Goal: Task Accomplishment & Management: Manage account settings

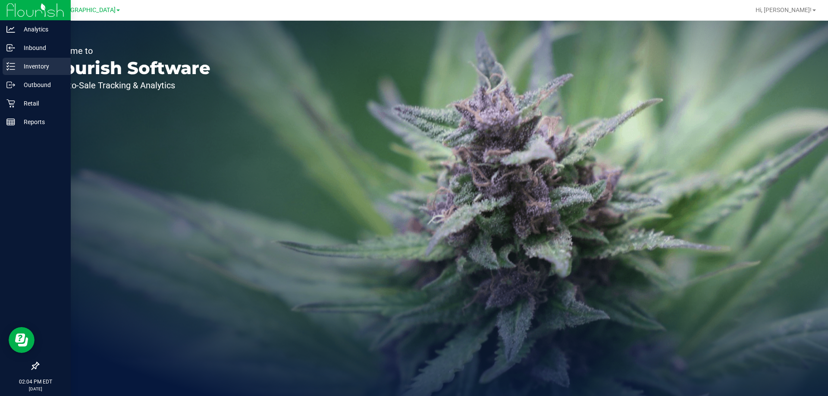
click at [53, 74] on div "Inventory" at bounding box center [37, 66] width 68 height 17
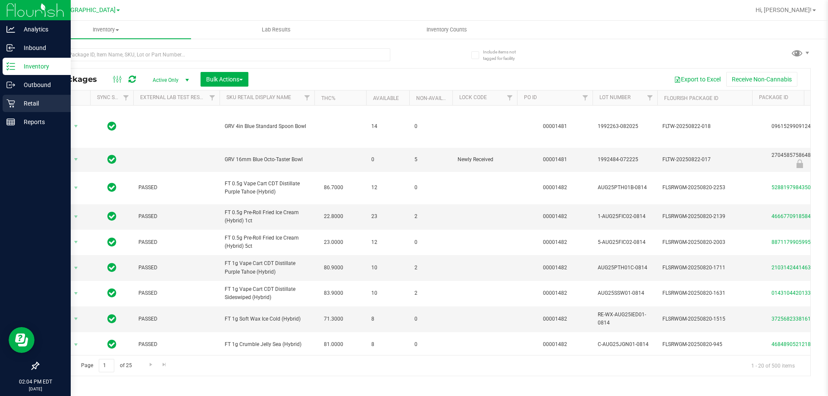
click at [23, 99] on p "Retail" at bounding box center [41, 103] width 52 height 10
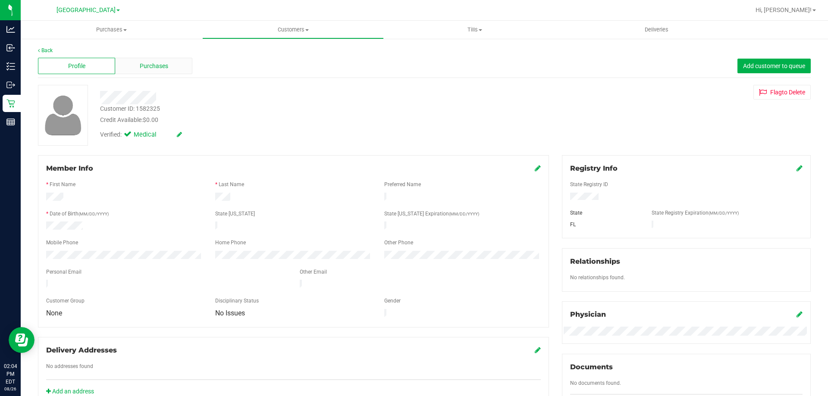
click at [147, 67] on span "Purchases" at bounding box center [154, 66] width 28 height 9
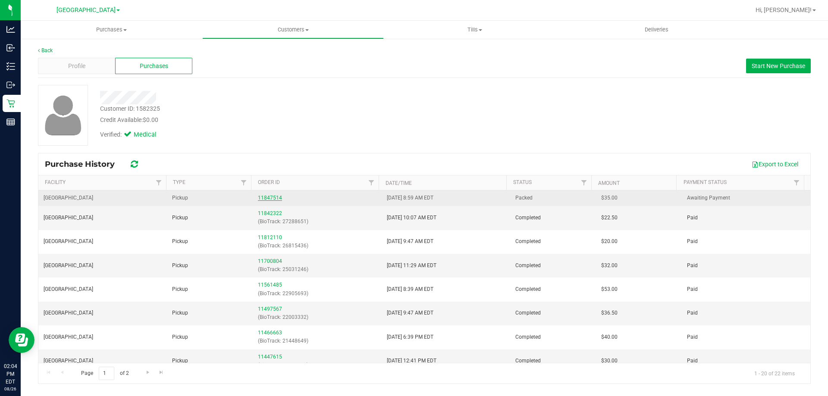
click at [271, 196] on link "11847514" at bounding box center [270, 198] width 24 height 6
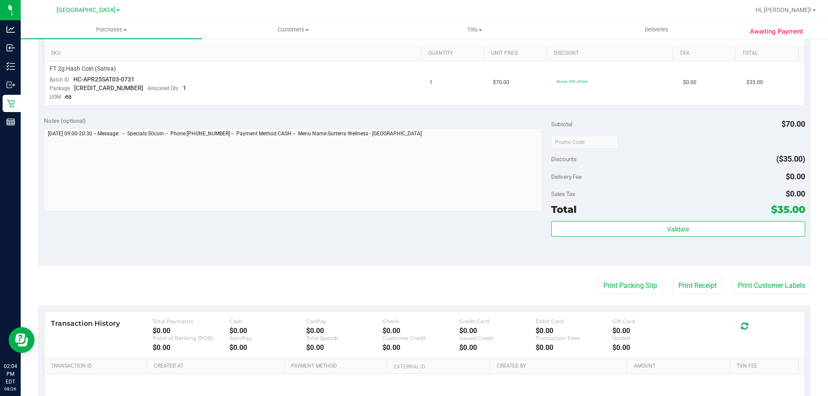
scroll to position [216, 0]
click at [623, 290] on button "Print Packing Slip" at bounding box center [630, 285] width 65 height 16
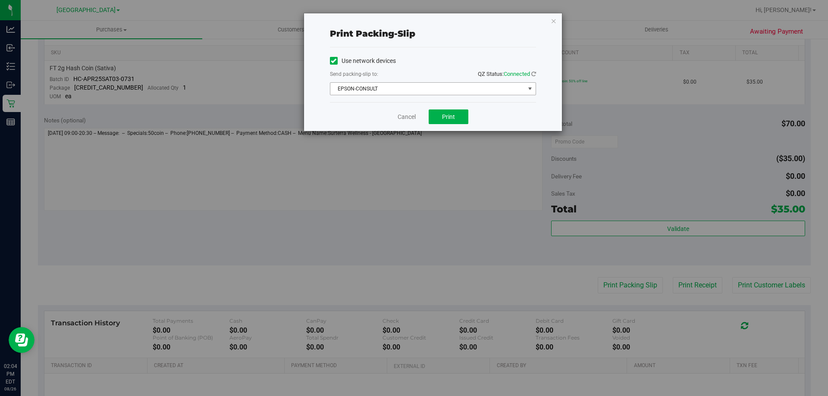
click at [406, 86] on span "EPSON-CONSULT" at bounding box center [427, 89] width 195 height 12
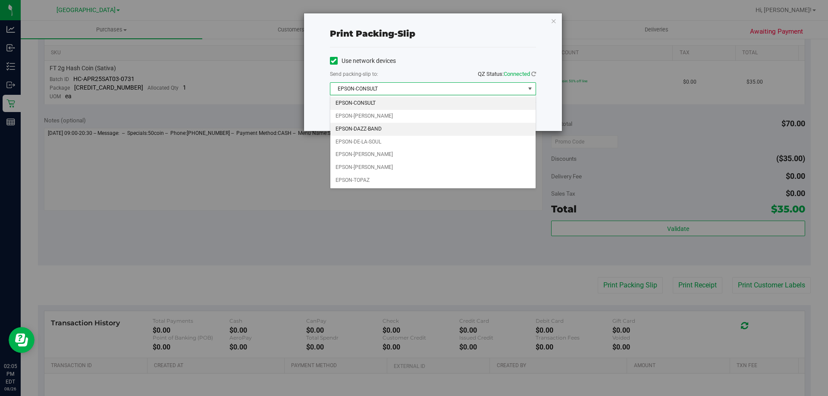
click at [428, 127] on li "EPSON-DAZZ-BAND" at bounding box center [432, 129] width 205 height 13
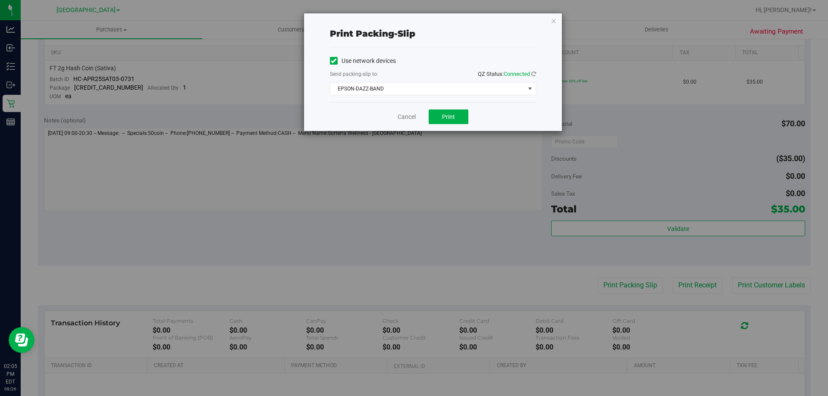
click at [359, 117] on div "Cancel Print" at bounding box center [433, 116] width 206 height 29
click at [498, 101] on div "Use network devices Send packing-slip to: QZ Status: Connected EPSON-DAZZ-BAND …" at bounding box center [433, 74] width 206 height 55
click at [456, 114] on button "Print" at bounding box center [449, 117] width 40 height 15
click at [407, 118] on link "Cancel" at bounding box center [407, 117] width 18 height 9
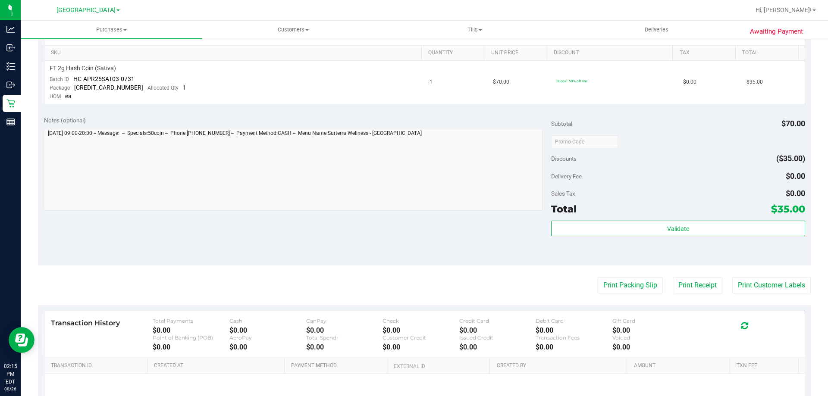
click at [461, 223] on div "Notes (optional) Subtotal $70.00 Discounts ($35.00) Delivery Fee $0.00 Sales Ta…" at bounding box center [424, 187] width 773 height 155
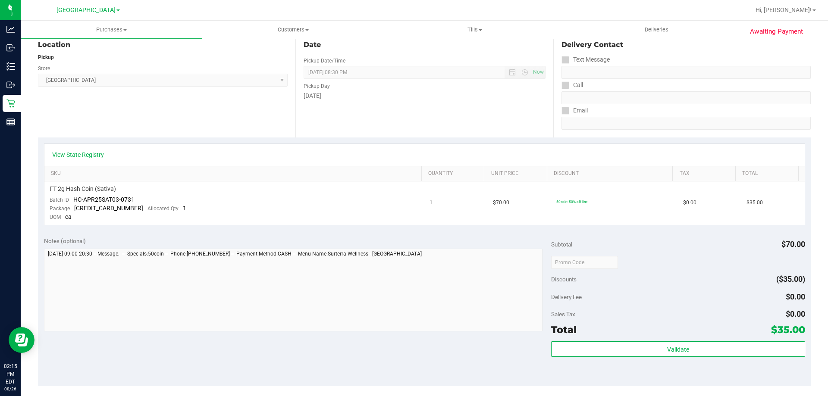
scroll to position [96, 0]
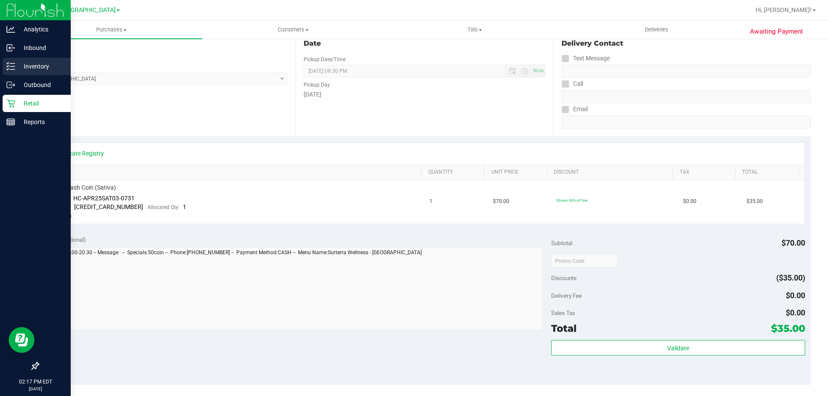
click at [5, 62] on div "Inventory" at bounding box center [37, 66] width 68 height 17
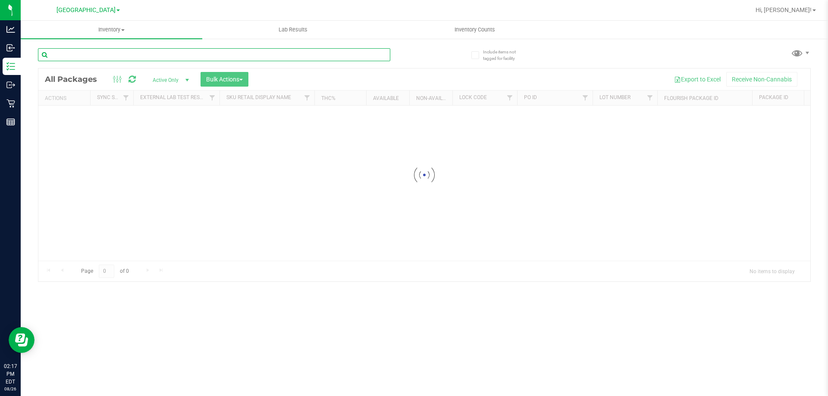
click at [118, 51] on input "text" at bounding box center [214, 54] width 352 height 13
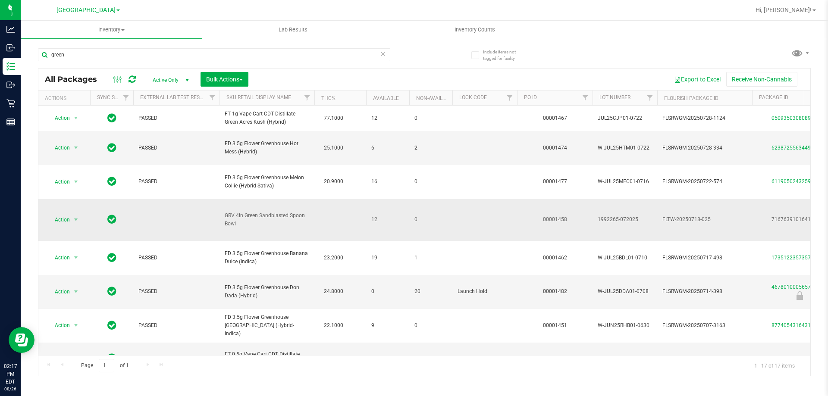
drag, startPoint x: 242, startPoint y: 204, endPoint x: 222, endPoint y: 202, distance: 19.5
click at [222, 202] on td "GRV 4in Green Sandblasted Spoon Bowl" at bounding box center [267, 220] width 95 height 42
copy span "GRV 4in Green Sandblasted Spoon Bowl"
click at [132, 54] on input "green" at bounding box center [214, 54] width 352 height 13
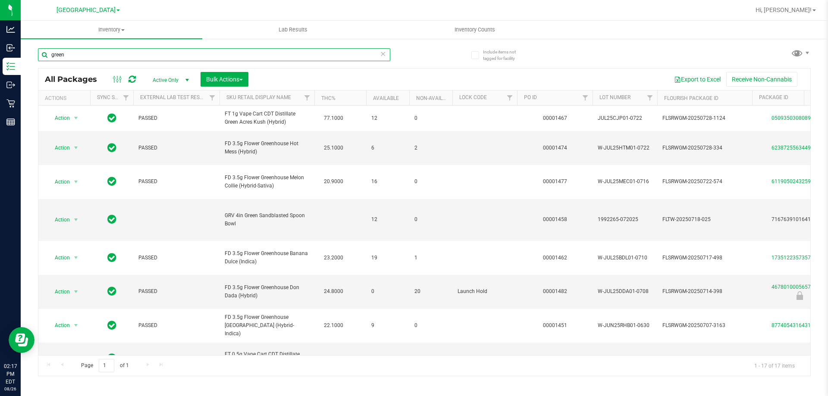
paste input "GRV 4in Green Sandblasted Spoon Bowl"
type input "GRV 4in Green Sandblasted Spoon Bowl"
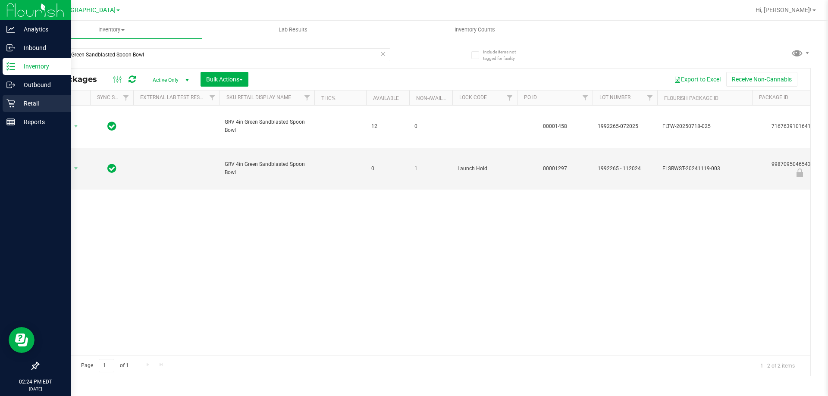
click at [13, 105] on icon at bounding box center [10, 103] width 9 height 9
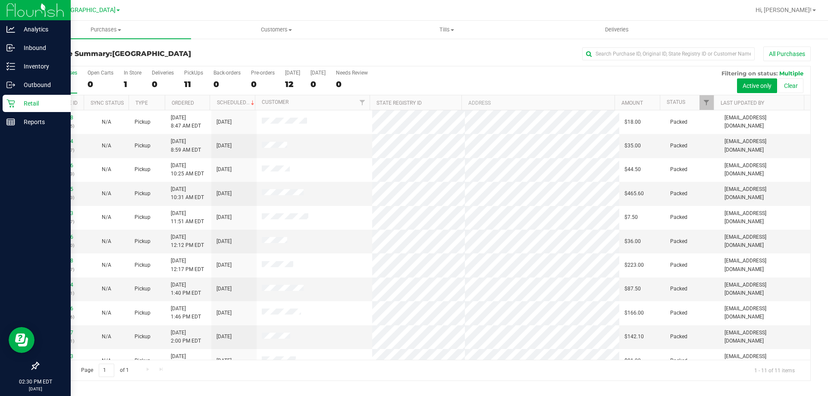
click at [20, 96] on div "Retail" at bounding box center [37, 103] width 68 height 17
click at [38, 61] on p "Inventory" at bounding box center [41, 66] width 52 height 10
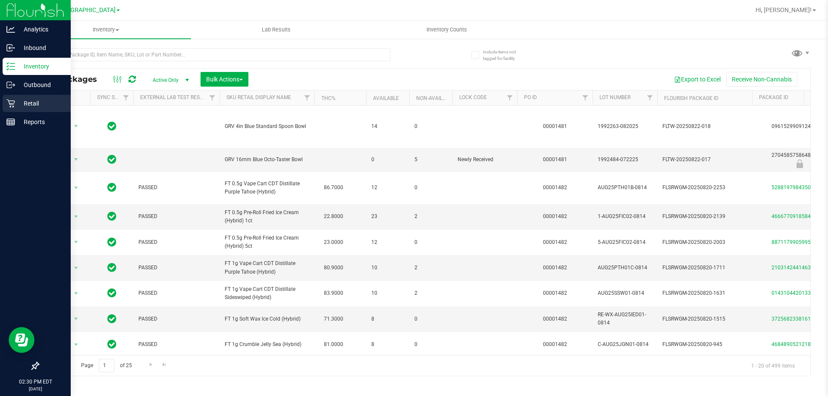
click at [29, 99] on p "Retail" at bounding box center [41, 103] width 52 height 10
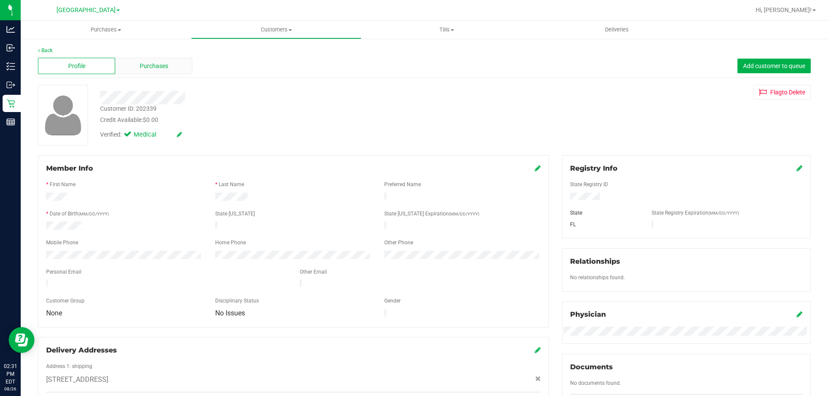
click at [178, 66] on div "Purchases" at bounding box center [153, 66] width 77 height 16
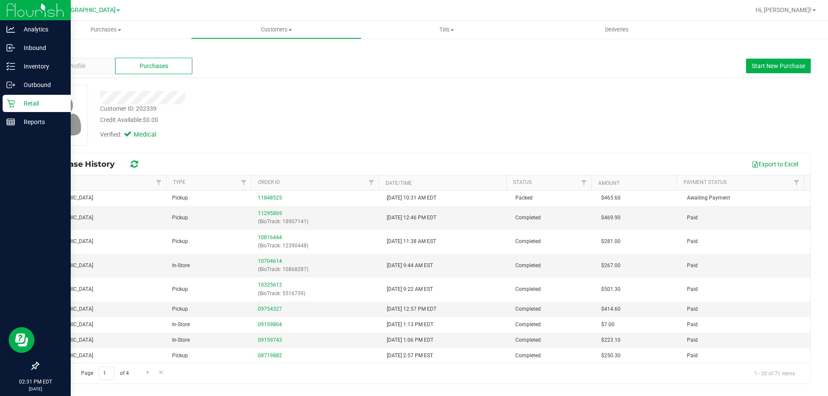
click at [22, 102] on p "Retail" at bounding box center [41, 103] width 52 height 10
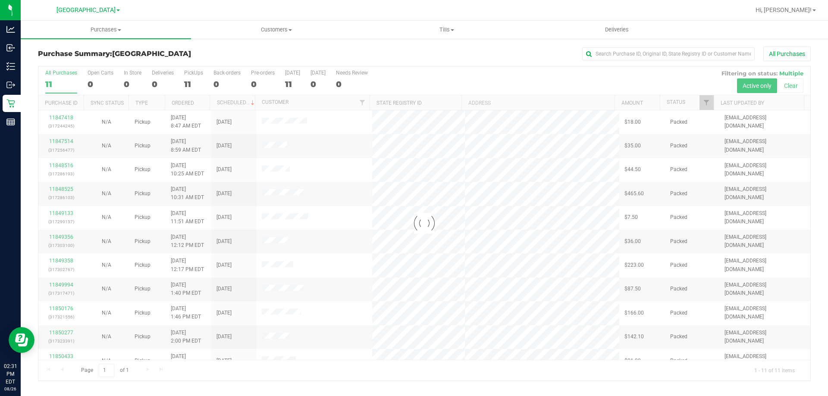
click at [276, 191] on div at bounding box center [424, 223] width 772 height 314
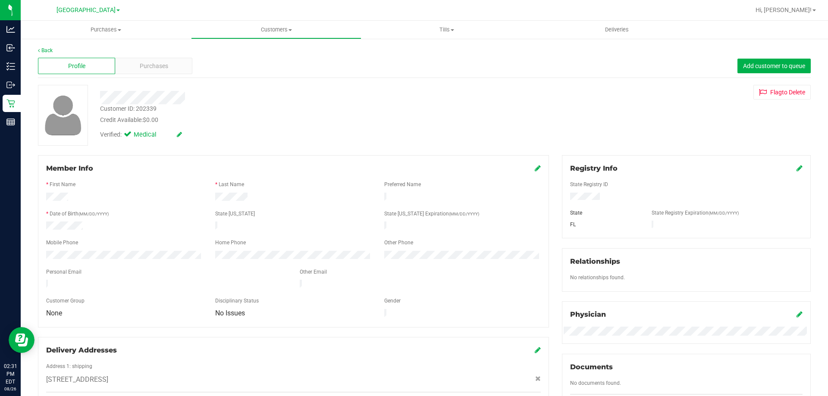
click at [49, 226] on div at bounding box center [124, 227] width 169 height 10
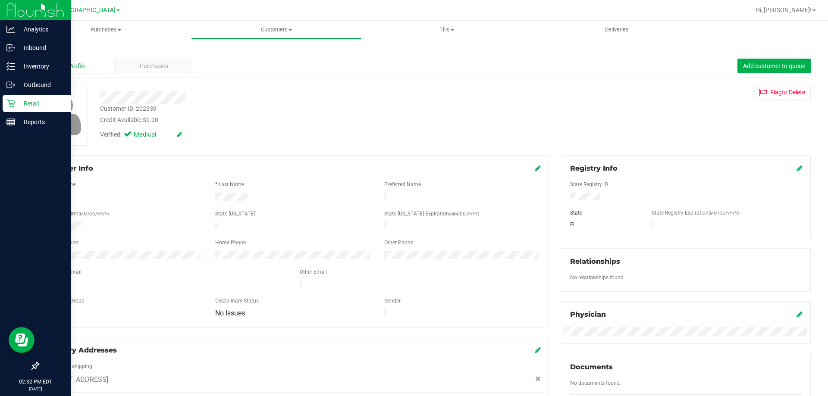
click at [44, 105] on p "Retail" at bounding box center [41, 103] width 52 height 10
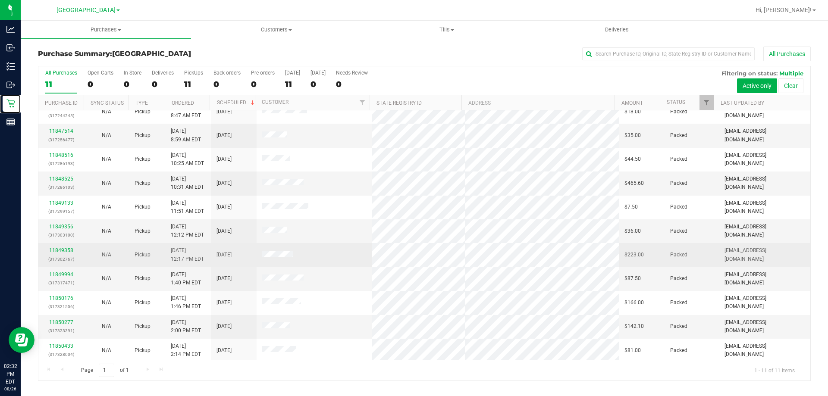
scroll to position [13, 0]
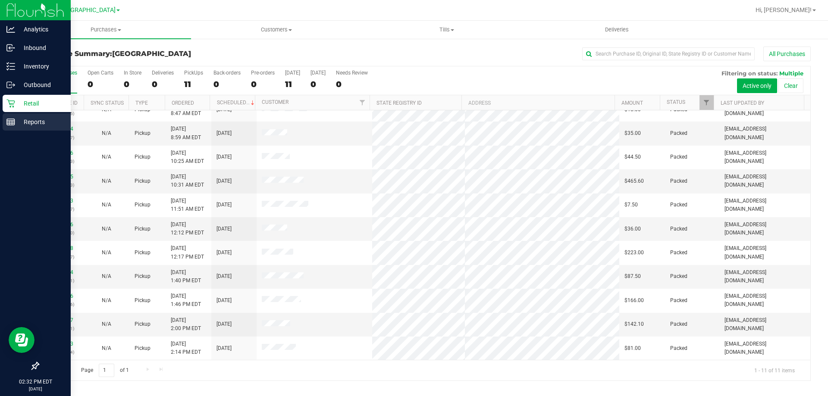
click at [31, 115] on div "Reports" at bounding box center [37, 121] width 68 height 17
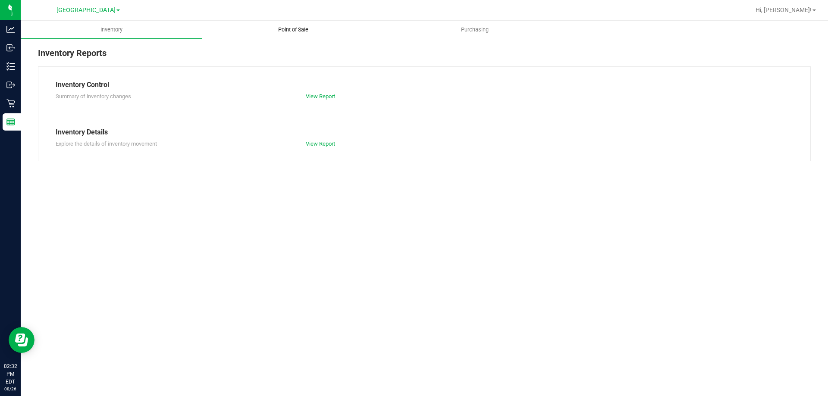
click at [259, 28] on uib-tab-heading "Point of Sale" at bounding box center [293, 29] width 181 height 17
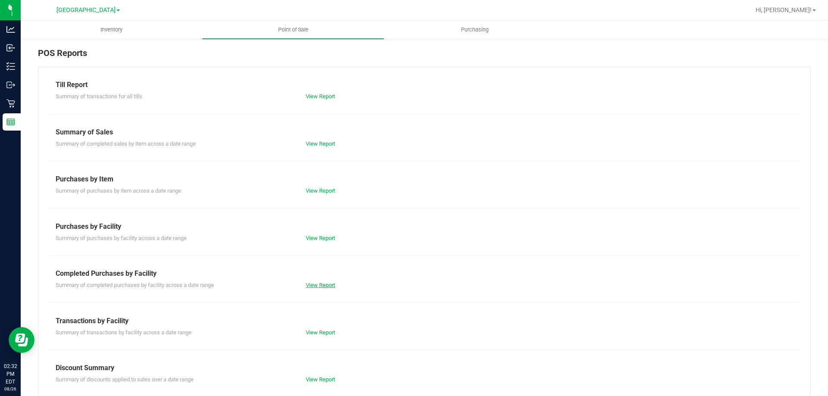
click at [317, 284] on link "View Report" at bounding box center [320, 285] width 29 height 6
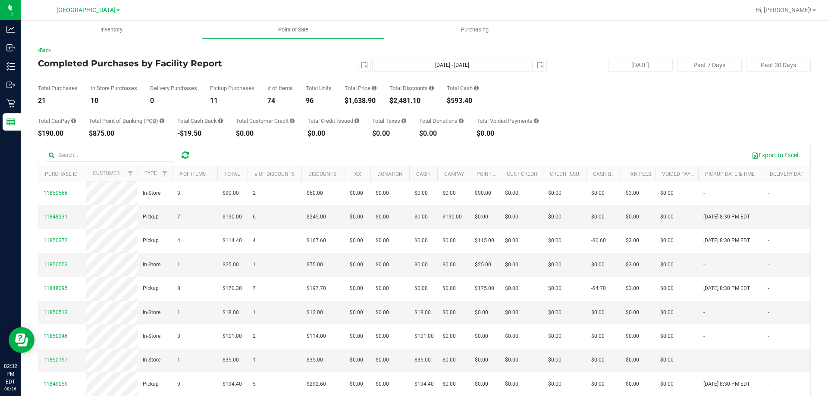
click at [219, 63] on h4 "Completed Purchases by Facility Report" at bounding box center [167, 63] width 258 height 9
click at [42, 55] on div "Back Completed Purchases by Facility Report [DATE] [DATE] - [DATE] [DATE] [DATE…" at bounding box center [424, 250] width 773 height 406
click at [44, 49] on link "Back" at bounding box center [44, 50] width 13 height 6
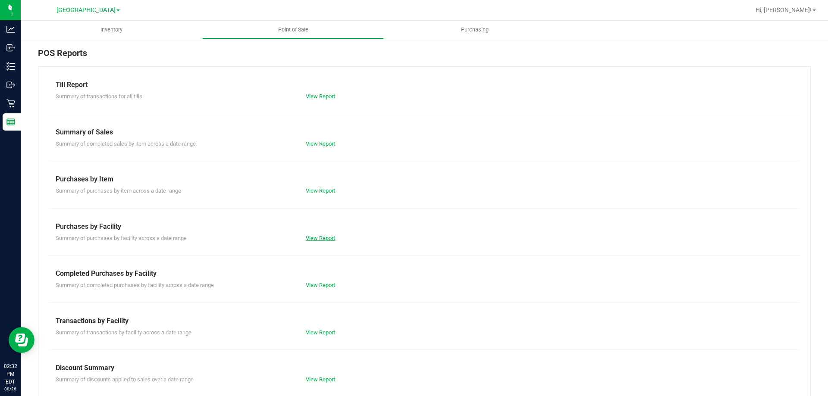
click at [330, 239] on link "View Report" at bounding box center [320, 238] width 29 height 6
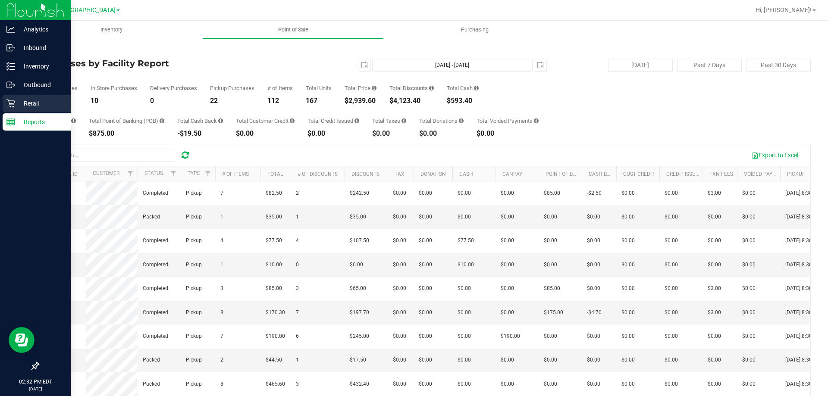
click at [35, 99] on p "Retail" at bounding box center [41, 103] width 52 height 10
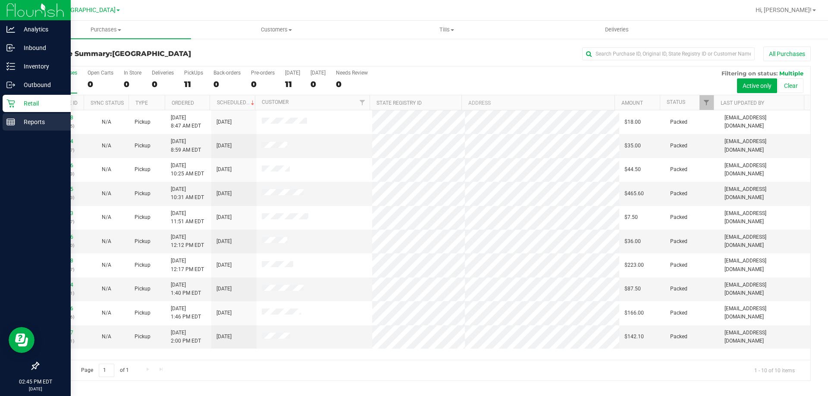
click at [15, 116] on div "Reports" at bounding box center [37, 121] width 68 height 17
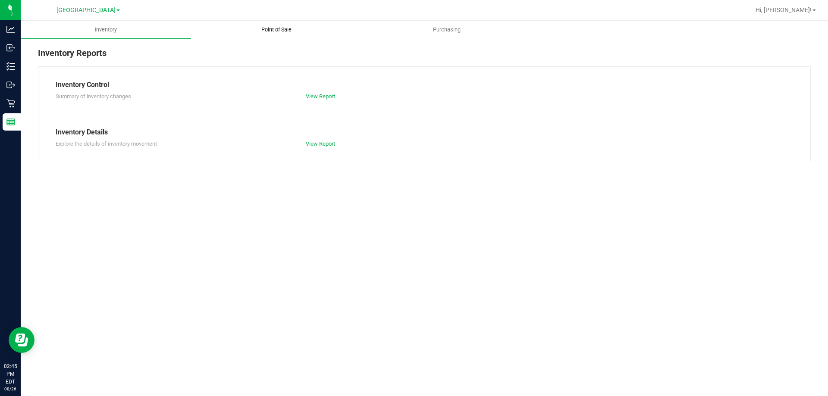
click at [258, 38] on uib-tab-heading "Point of Sale" at bounding box center [277, 29] width 170 height 17
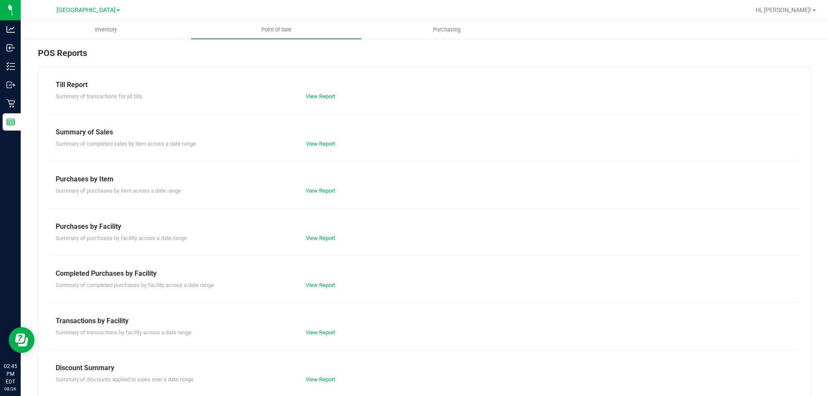
click at [309, 275] on div "Completed Purchases by Facility" at bounding box center [425, 274] width 738 height 10
click at [309, 282] on link "View Report" at bounding box center [320, 285] width 29 height 6
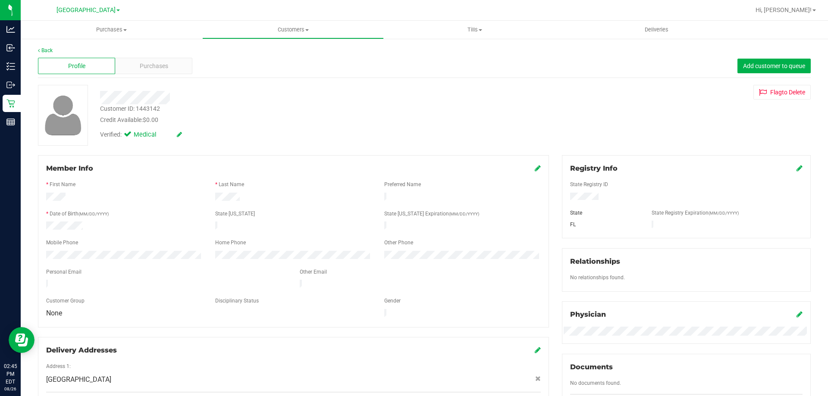
click at [129, 48] on div "Back" at bounding box center [424, 51] width 773 height 8
click at [143, 66] on span "Purchases" at bounding box center [154, 66] width 28 height 9
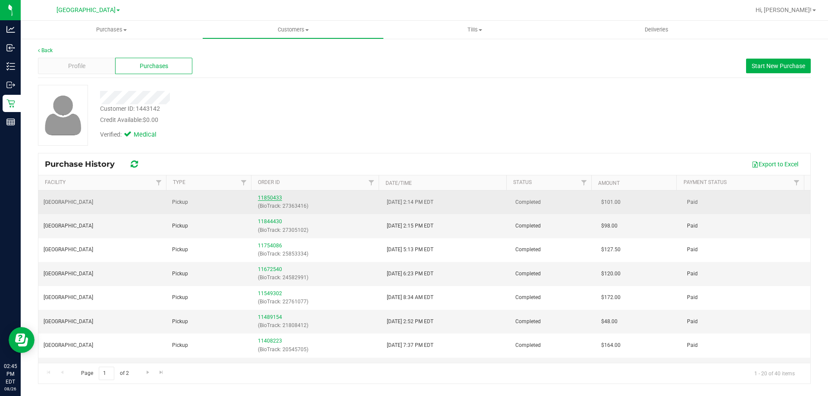
click at [275, 198] on link "11850433" at bounding box center [270, 198] width 24 height 6
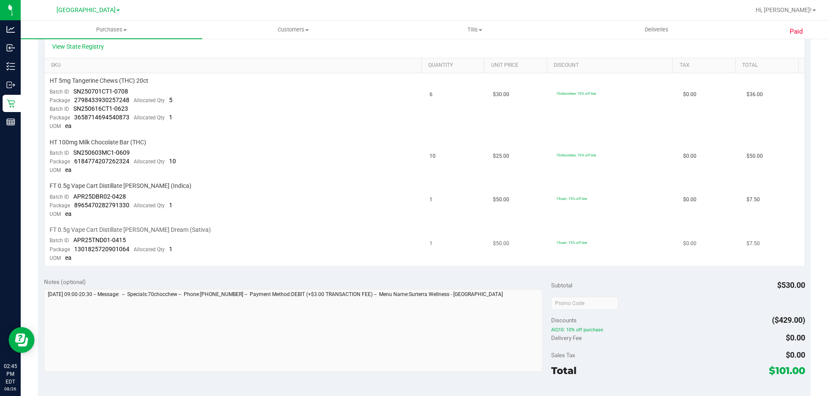
scroll to position [216, 0]
drag, startPoint x: 489, startPoint y: 195, endPoint x: 493, endPoint y: 198, distance: 5.8
click at [493, 198] on span "$50.00" at bounding box center [501, 198] width 16 height 8
drag, startPoint x: 491, startPoint y: 242, endPoint x: 418, endPoint y: 89, distance: 169.6
click at [418, 89] on tbody "HT 5mg Tangerine Chews (THC) 20ct Batch ID SN250701CT1-0708 Package 27984339302…" at bounding box center [424, 167] width 760 height 193
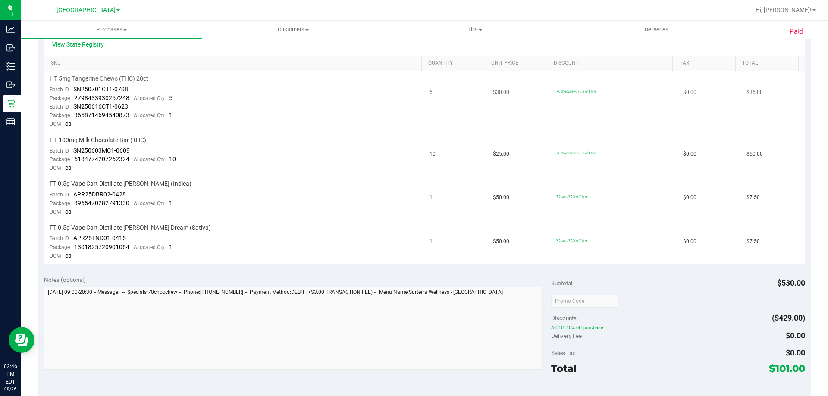
click at [418, 89] on td "HT 5mg Tangerine Chews (THC) 20ct Batch ID SN250701CT1-0708 Package 27984339302…" at bounding box center [234, 101] width 380 height 61
drag, startPoint x: 460, startPoint y: 138, endPoint x: 525, endPoint y: 225, distance: 108.4
click at [525, 225] on tbody "HT 5mg Tangerine Chews (THC) 20ct Batch ID SN250701CT1-0708 Package 27984339302…" at bounding box center [424, 167] width 760 height 193
click at [525, 225] on td "$50.00" at bounding box center [519, 242] width 63 height 44
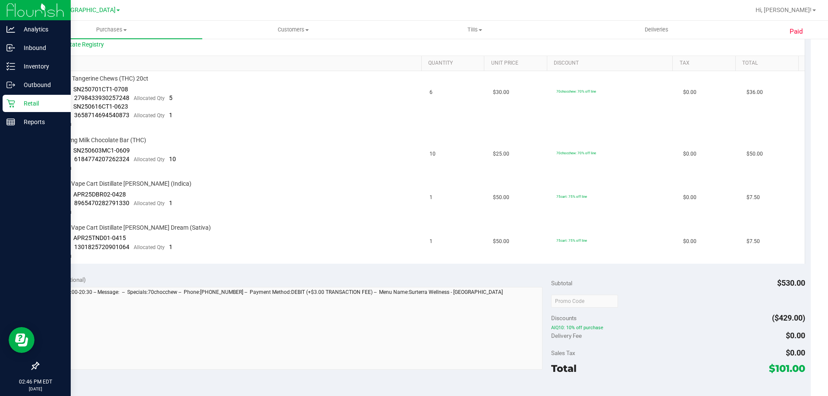
click at [25, 101] on p "Retail" at bounding box center [41, 103] width 52 height 10
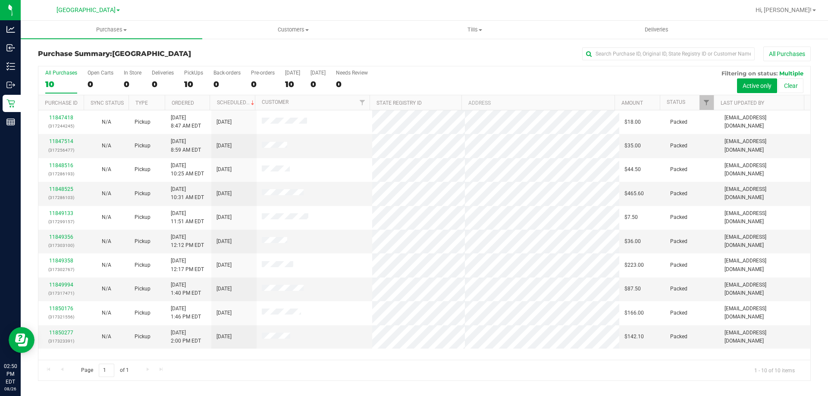
click at [125, 38] on link "Purchases Summary of purchases Fulfillment All purchases" at bounding box center [112, 30] width 182 height 18
click at [116, 49] on li "Summary of purchases" at bounding box center [112, 52] width 182 height 10
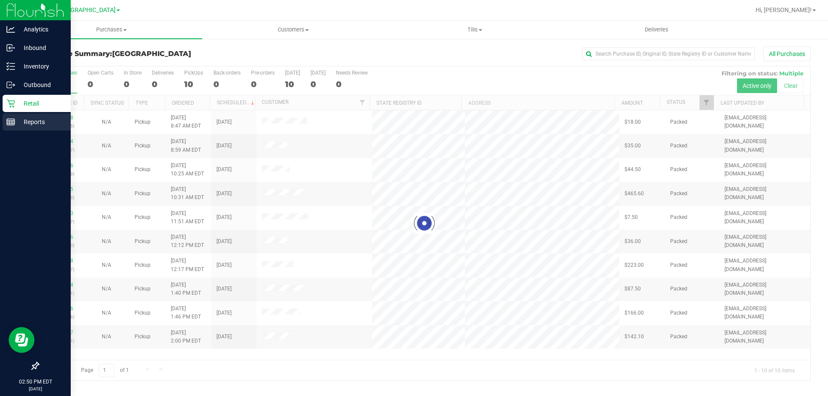
click at [18, 122] on p "Reports" at bounding box center [41, 122] width 52 height 10
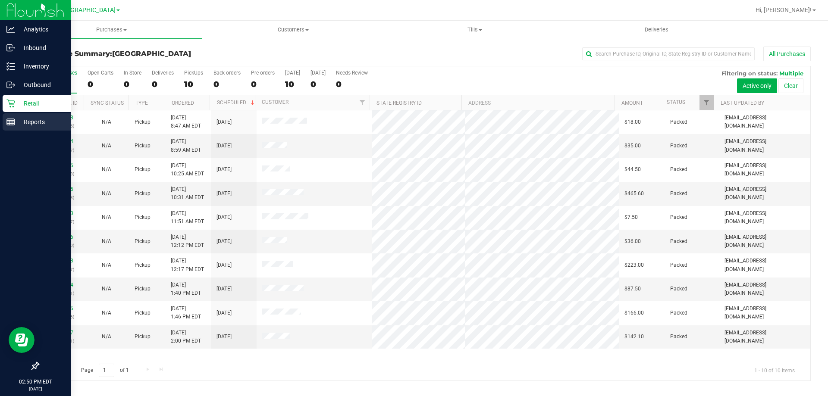
click at [11, 124] on line at bounding box center [11, 124] width 8 height 0
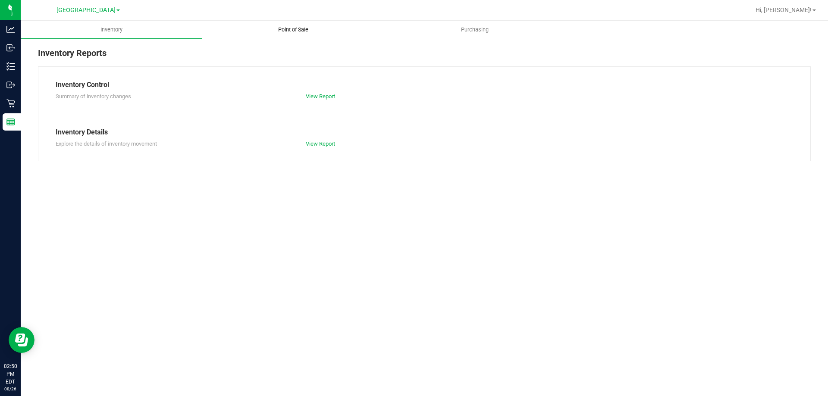
click at [248, 35] on uib-tab-heading "Point of Sale" at bounding box center [293, 29] width 181 height 17
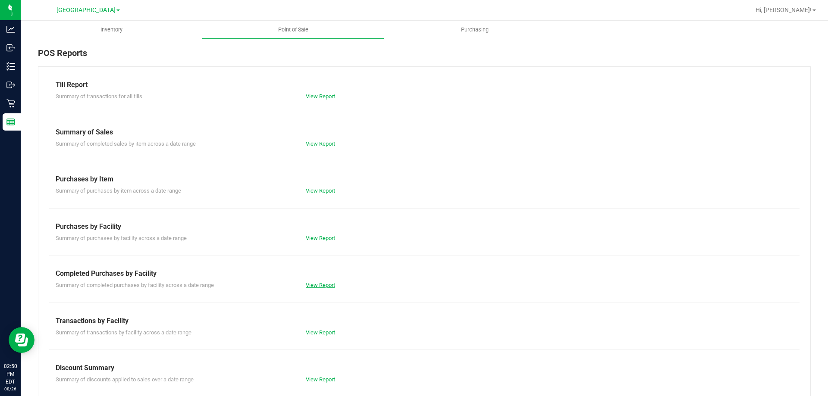
click at [315, 283] on link "View Report" at bounding box center [320, 285] width 29 height 6
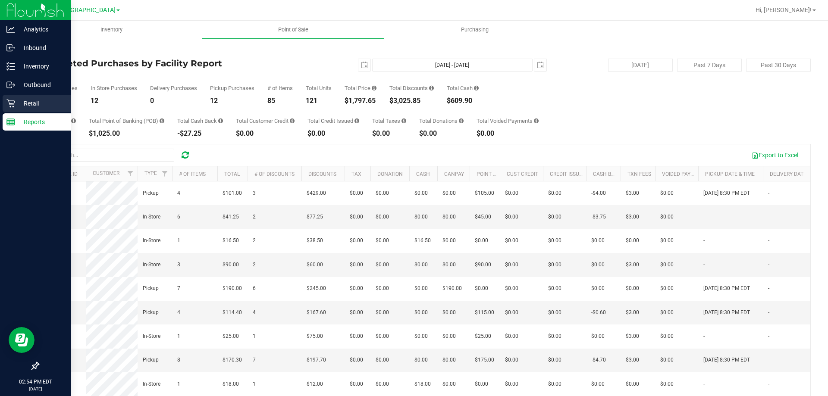
click at [9, 103] on icon at bounding box center [10, 103] width 9 height 9
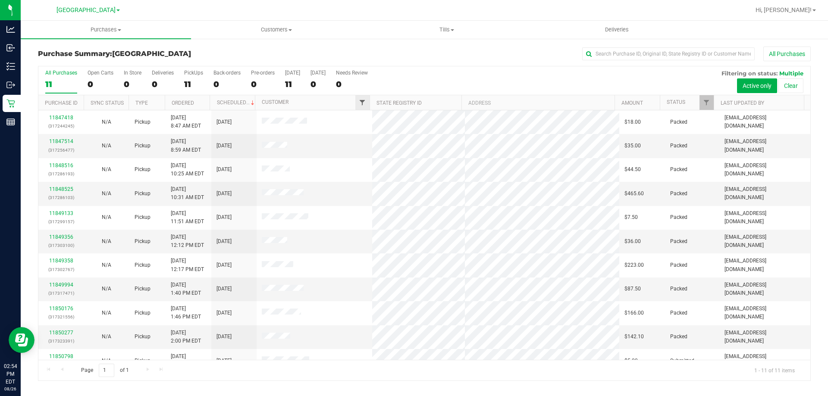
click at [362, 104] on span "Filter" at bounding box center [362, 102] width 7 height 7
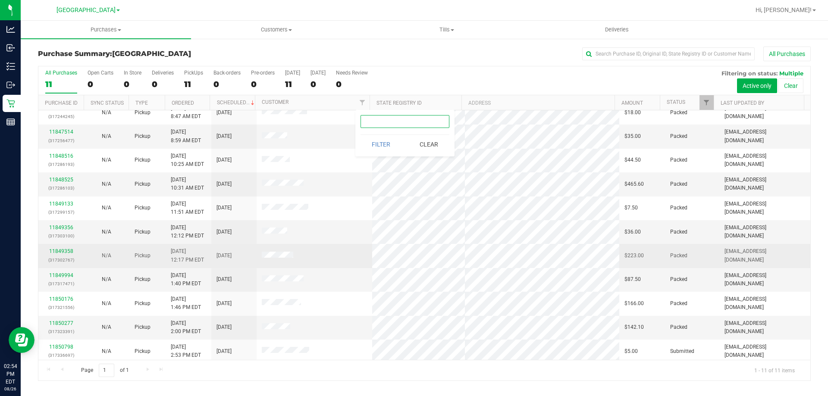
scroll to position [13, 0]
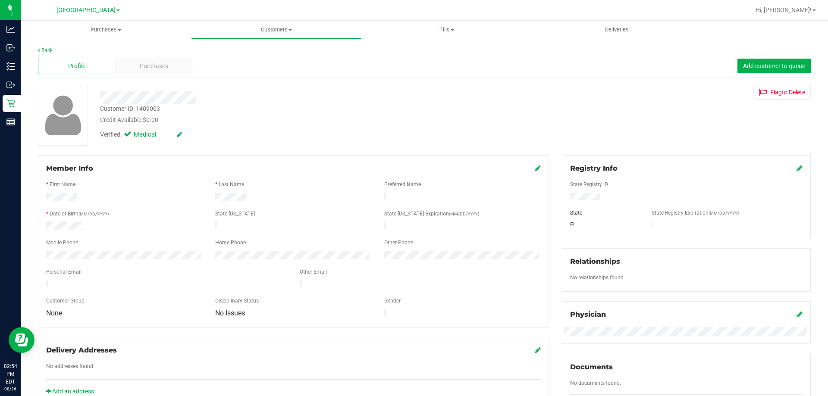
drag, startPoint x: 132, startPoint y: 52, endPoint x: 139, endPoint y: 63, distance: 13.4
click at [132, 53] on div "Back" at bounding box center [424, 51] width 773 height 8
click at [140, 63] on span "Purchases" at bounding box center [154, 66] width 28 height 9
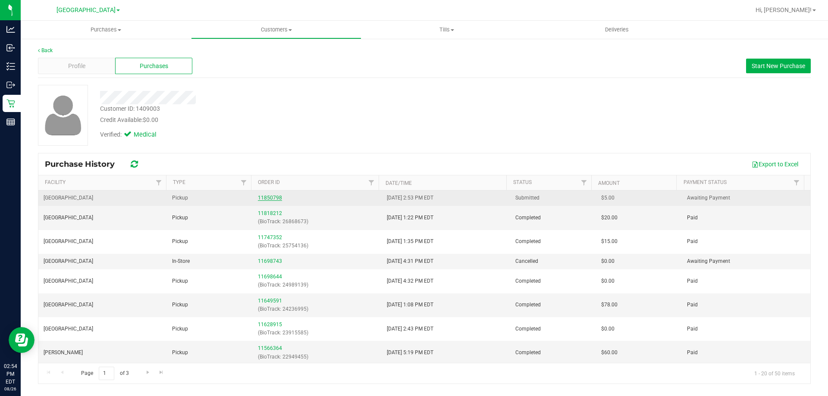
click at [266, 199] on link "11850798" at bounding box center [270, 198] width 24 height 6
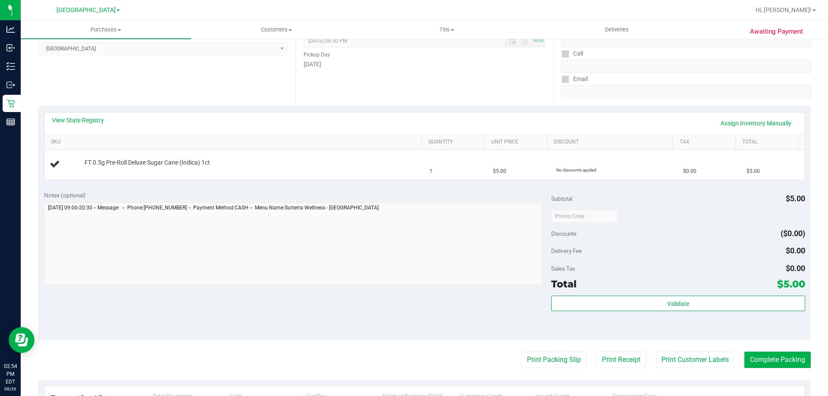
scroll to position [129, 0]
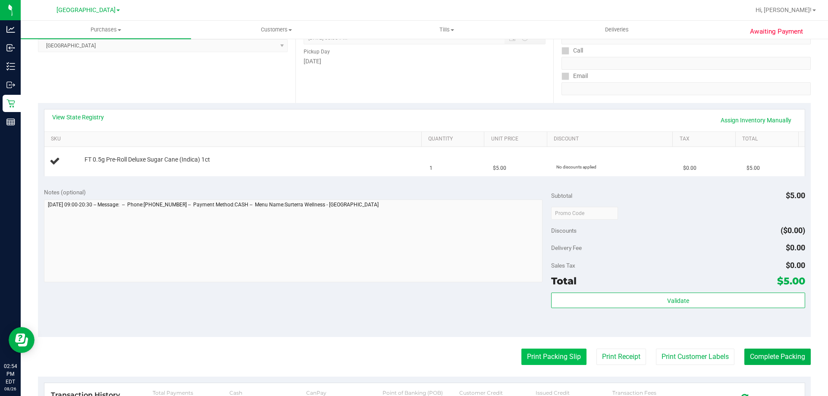
click at [521, 352] on button "Print Packing Slip" at bounding box center [553, 357] width 65 height 16
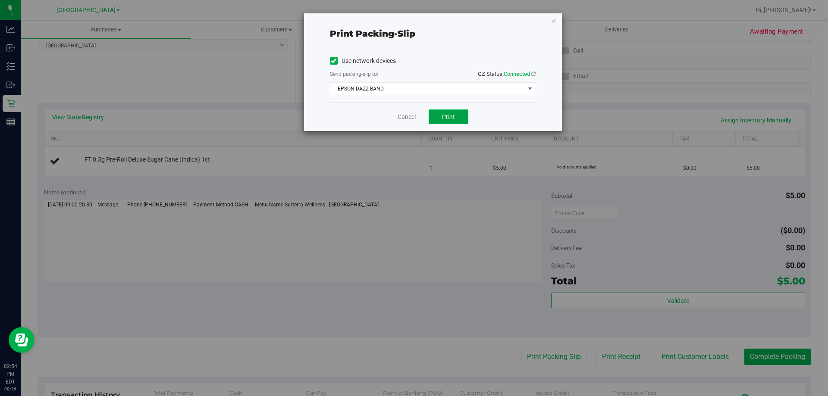
click at [461, 117] on button "Print" at bounding box center [449, 117] width 40 height 15
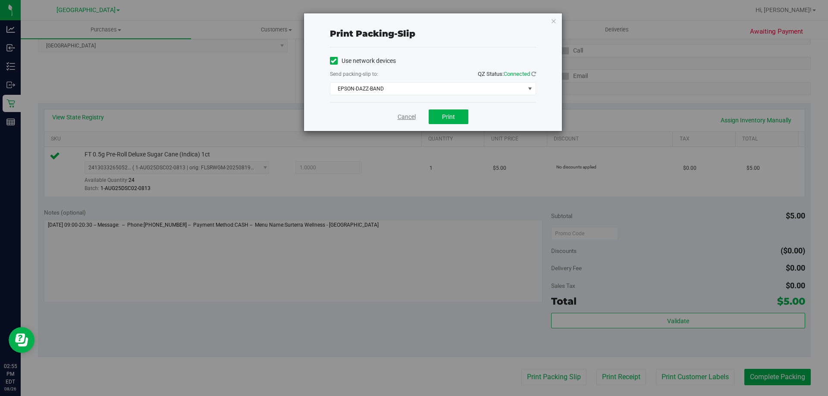
click at [404, 115] on link "Cancel" at bounding box center [407, 117] width 18 height 9
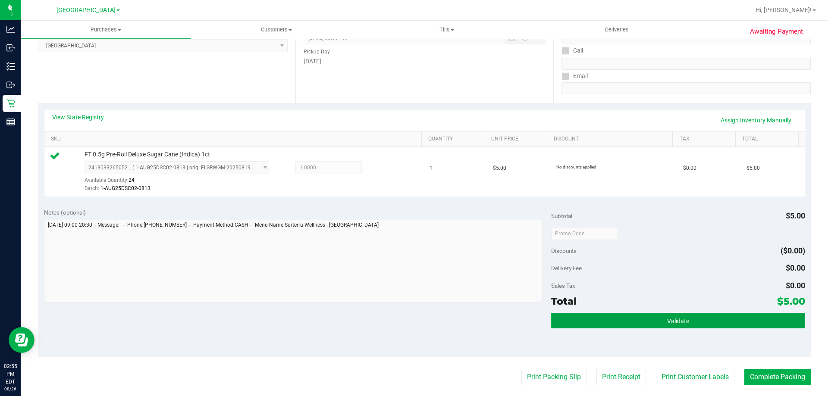
click at [622, 328] on button "Validate" at bounding box center [678, 321] width 254 height 16
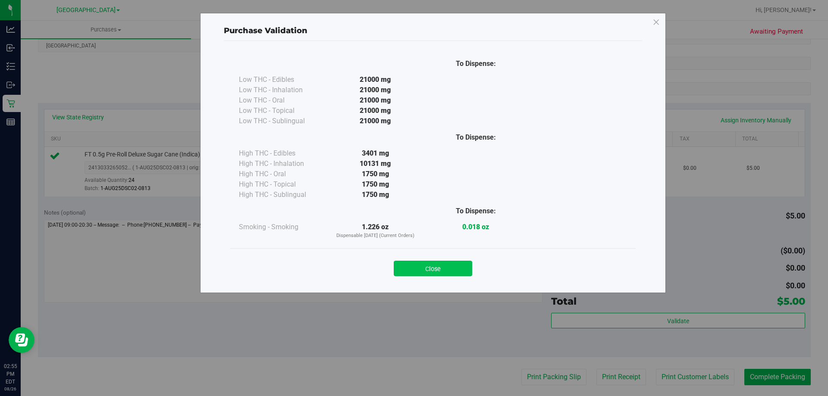
click at [455, 267] on button "Close" at bounding box center [433, 269] width 79 height 16
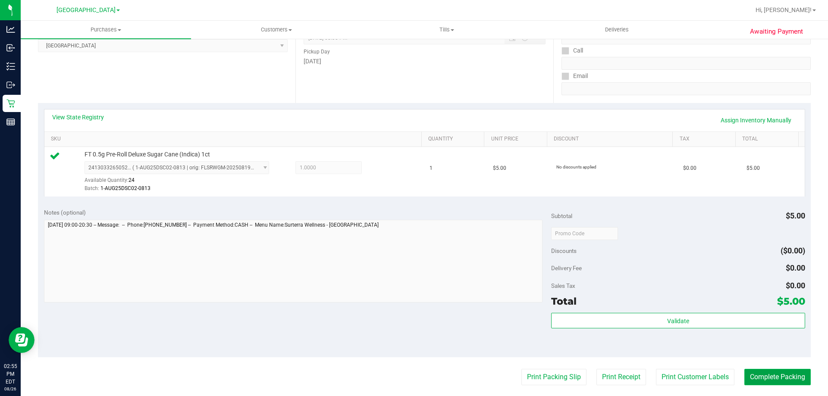
click at [789, 378] on button "Complete Packing" at bounding box center [777, 377] width 66 height 16
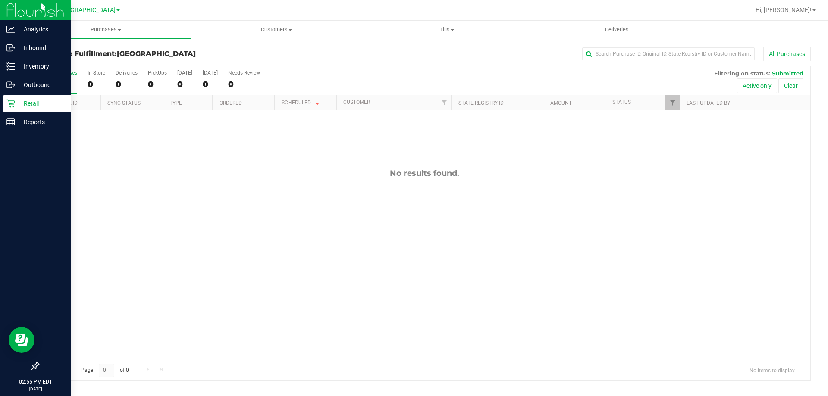
click at [22, 102] on p "Retail" at bounding box center [41, 103] width 52 height 10
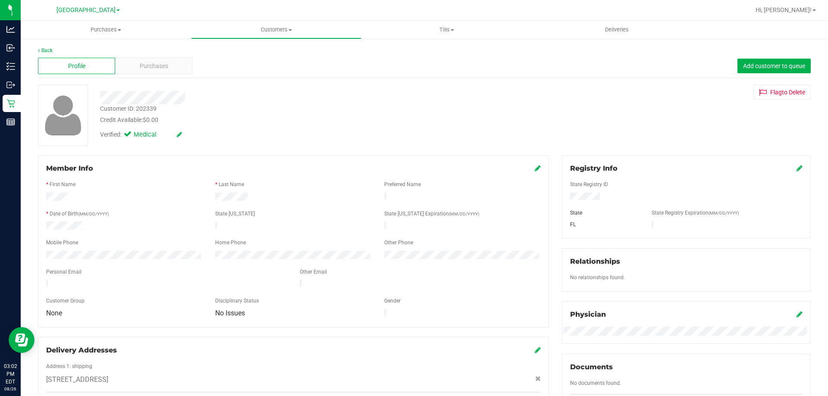
click at [154, 109] on div "Customer ID: 202339" at bounding box center [128, 108] width 57 height 9
copy div "202339"
click at [141, 67] on span "Purchases" at bounding box center [154, 66] width 28 height 9
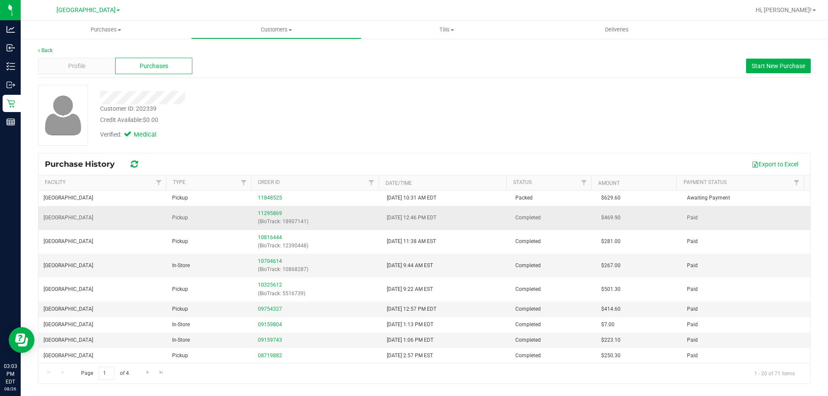
drag, startPoint x: 614, startPoint y: 219, endPoint x: 597, endPoint y: 219, distance: 17.3
click at [601, 219] on span "$469.90" at bounding box center [610, 218] width 19 height 8
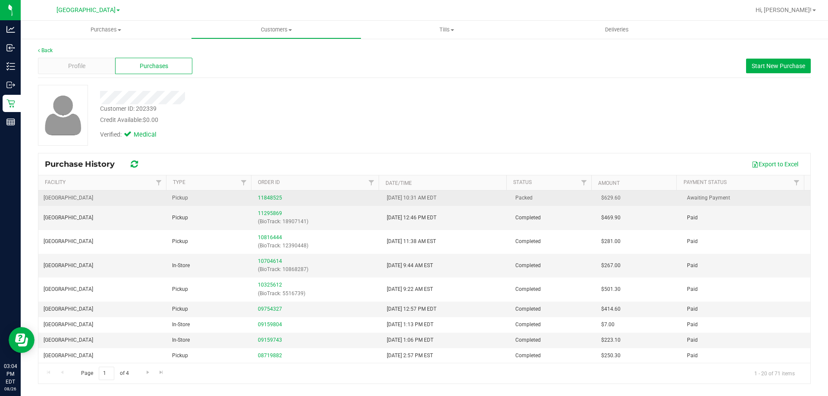
click at [277, 195] on div "11848525" at bounding box center [317, 198] width 118 height 8
click at [263, 197] on link "11848525" at bounding box center [270, 198] width 24 height 6
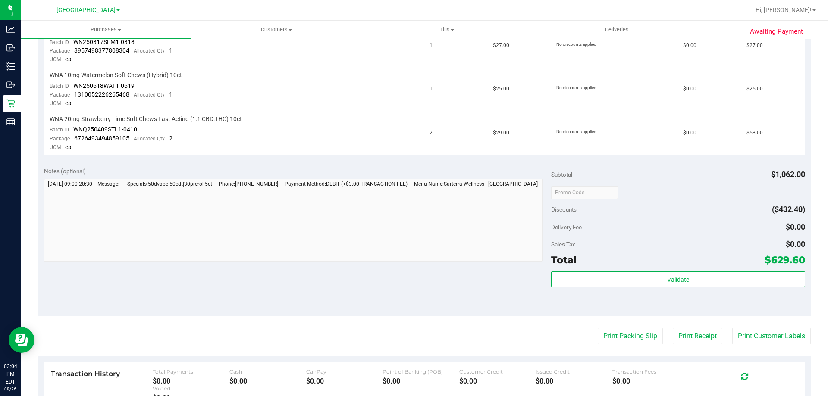
scroll to position [647, 0]
click at [759, 131] on td "$58.00" at bounding box center [772, 135] width 63 height 44
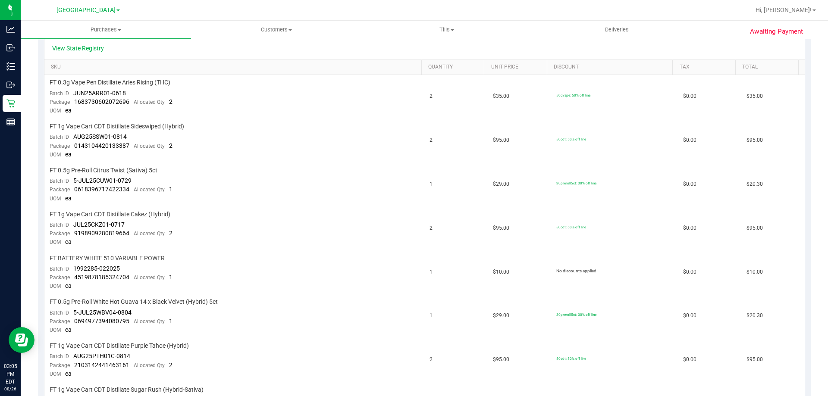
scroll to position [474, 0]
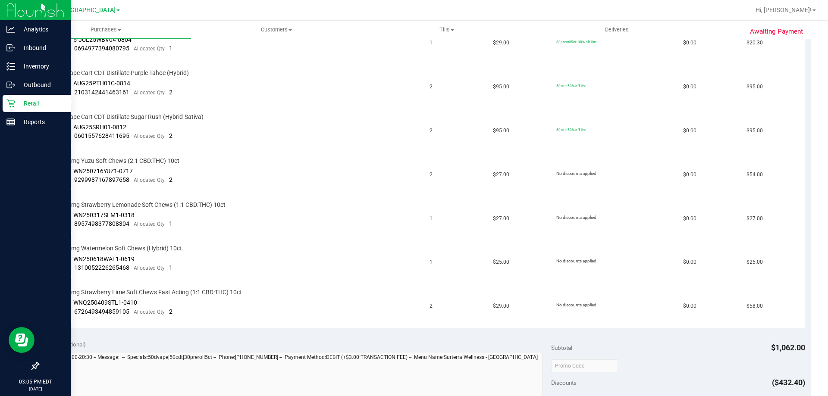
click at [12, 102] on icon at bounding box center [10, 103] width 9 height 9
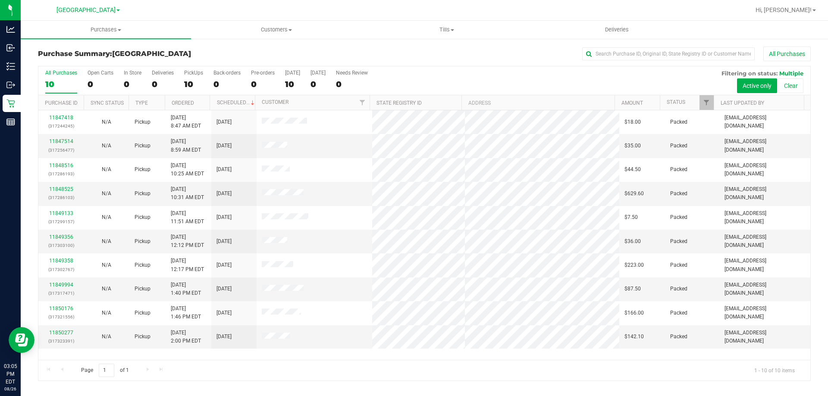
click at [62, 61] on div "Purchase Summary: [GEOGRAPHIC_DATA] All Purchases" at bounding box center [424, 56] width 773 height 19
click at [281, 199] on td at bounding box center [315, 194] width 116 height 24
click at [286, 198] on span at bounding box center [283, 193] width 42 height 9
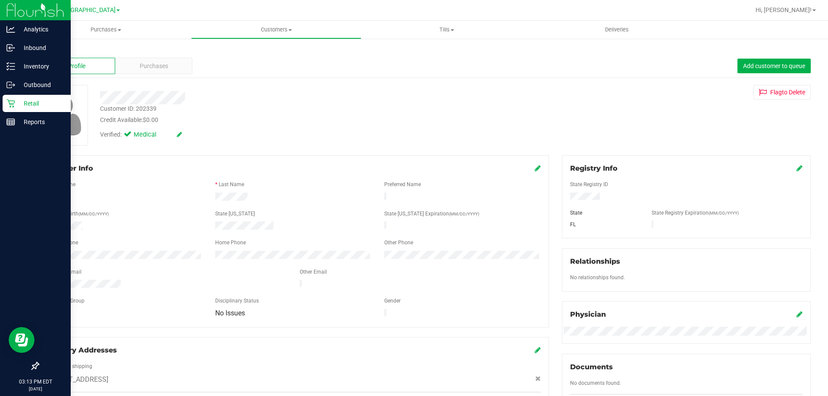
click at [27, 97] on div "Retail" at bounding box center [37, 103] width 68 height 17
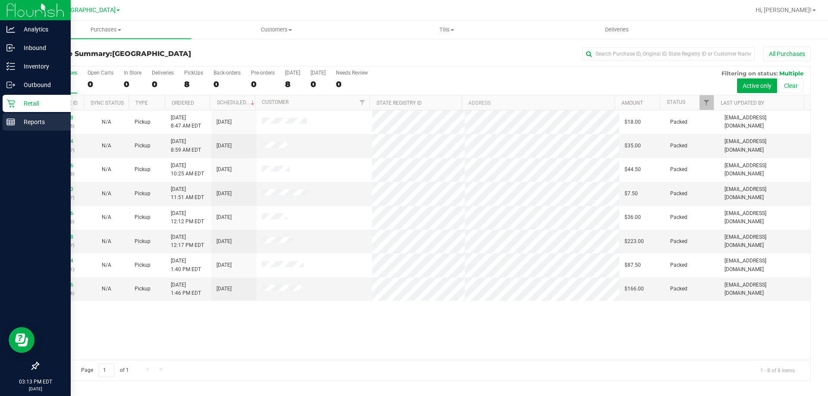
click at [18, 123] on p "Reports" at bounding box center [41, 122] width 52 height 10
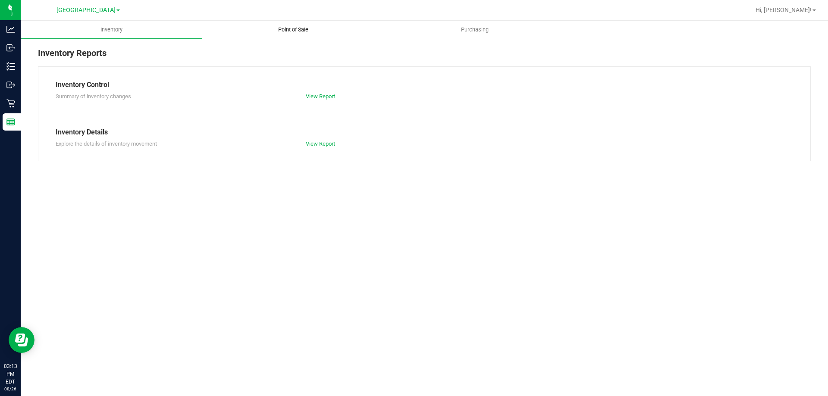
click at [283, 28] on span "Point of Sale" at bounding box center [293, 30] width 53 height 8
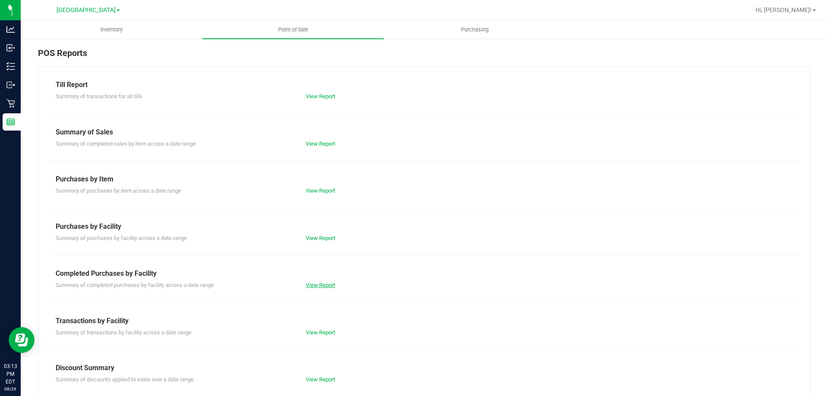
click at [314, 282] on link "View Report" at bounding box center [320, 285] width 29 height 6
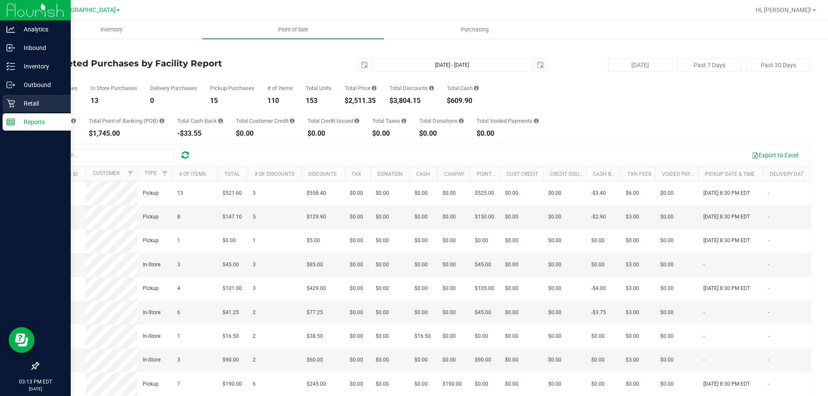
click at [28, 98] on p "Retail" at bounding box center [41, 103] width 52 height 10
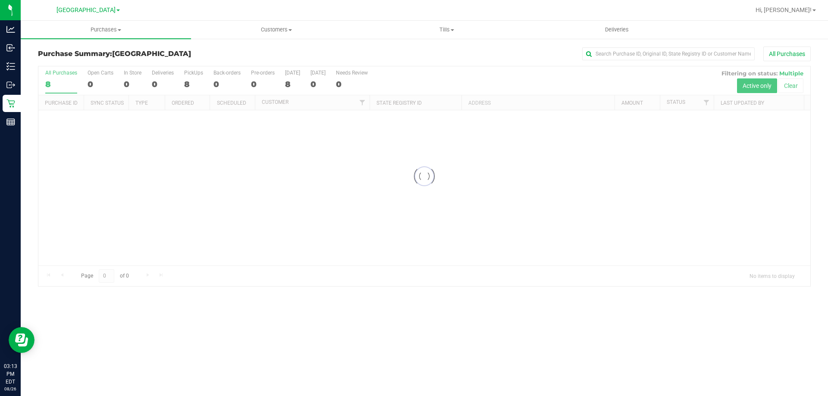
click at [165, 52] on span "[GEOGRAPHIC_DATA]" at bounding box center [151, 54] width 79 height 8
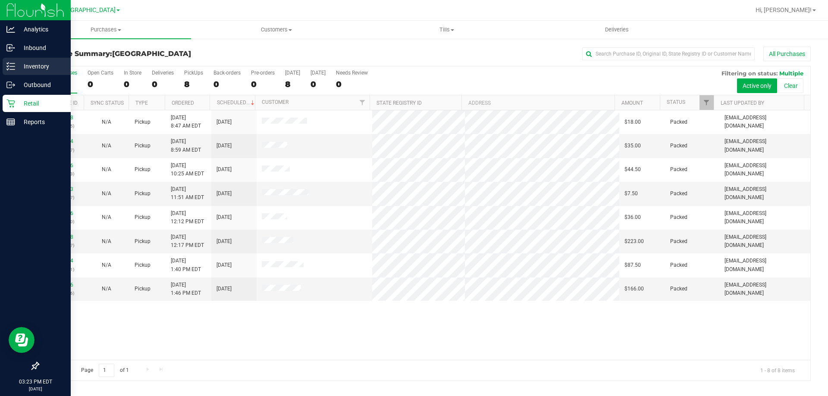
click at [38, 72] on div "Inventory" at bounding box center [37, 66] width 68 height 17
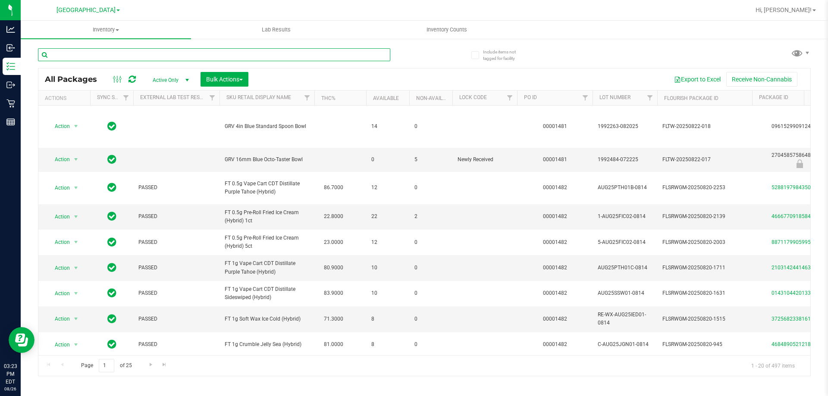
click at [117, 53] on input "text" at bounding box center [214, 54] width 352 height 13
type input "abz"
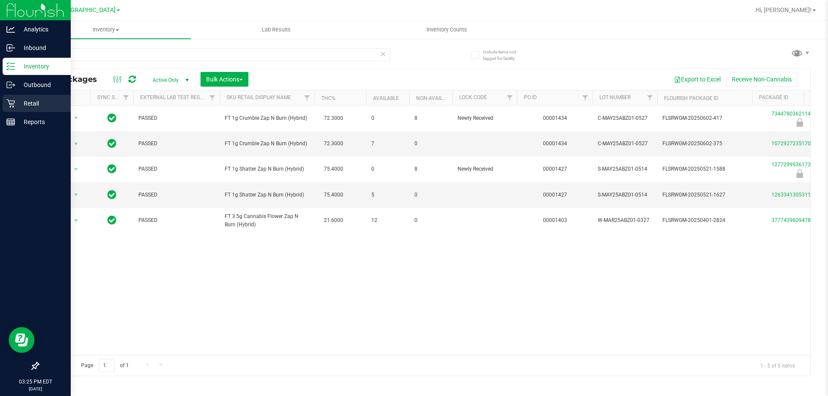
click at [3, 102] on div "Retail" at bounding box center [37, 103] width 68 height 17
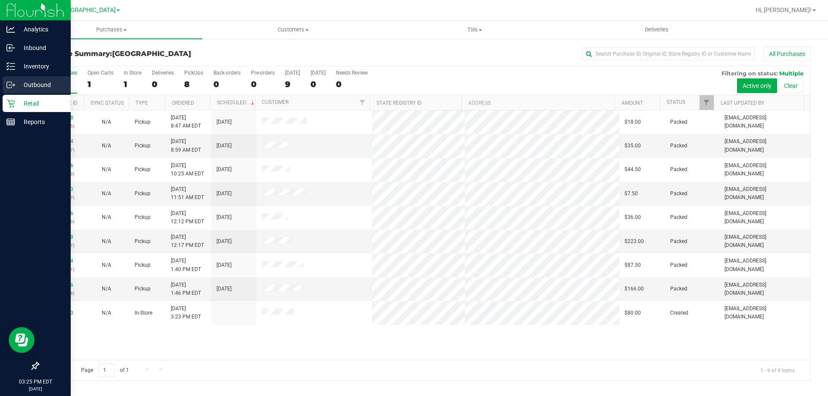
click at [13, 85] on icon at bounding box center [10, 85] width 9 height 9
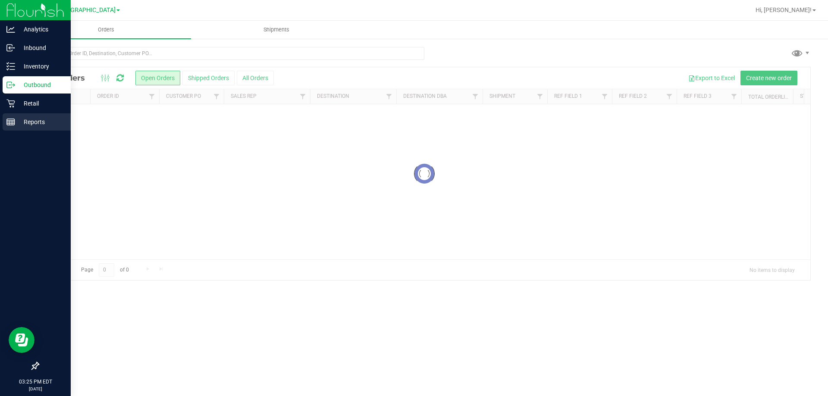
click at [9, 123] on icon at bounding box center [10, 122] width 9 height 9
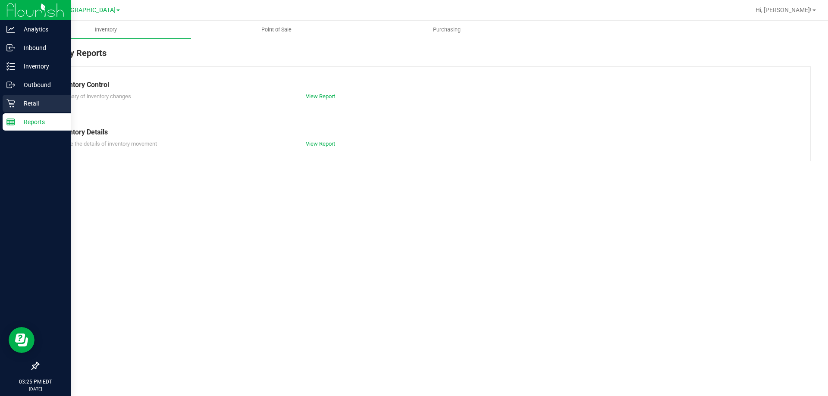
click at [10, 101] on icon at bounding box center [10, 103] width 9 height 9
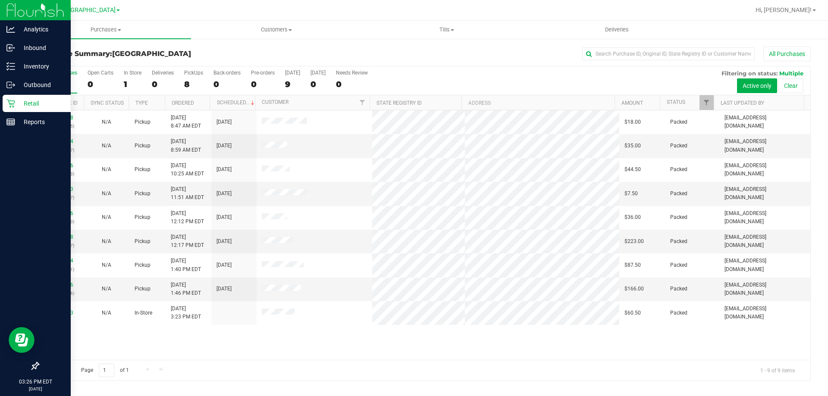
click at [1, 105] on link "Retail" at bounding box center [35, 104] width 71 height 19
click at [17, 120] on p "Reports" at bounding box center [41, 122] width 52 height 10
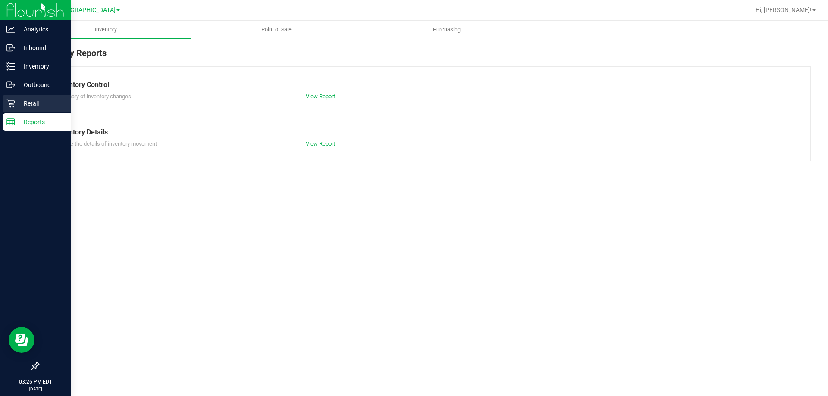
click at [26, 102] on p "Retail" at bounding box center [41, 103] width 52 height 10
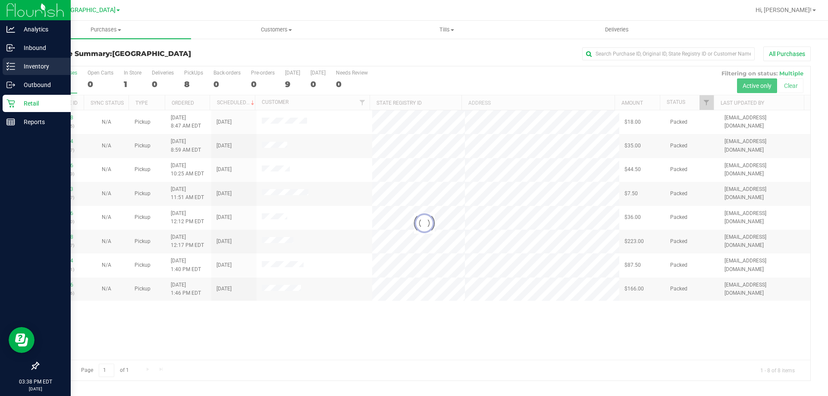
click at [5, 71] on div "Inventory" at bounding box center [37, 66] width 68 height 17
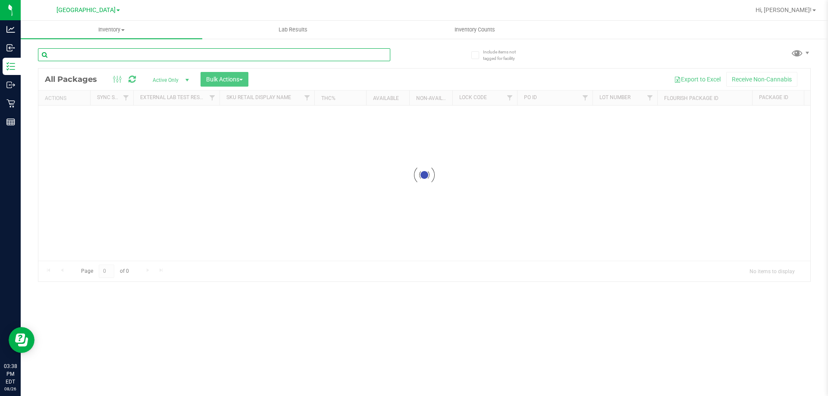
click at [136, 58] on input "text" at bounding box center [214, 54] width 352 height 13
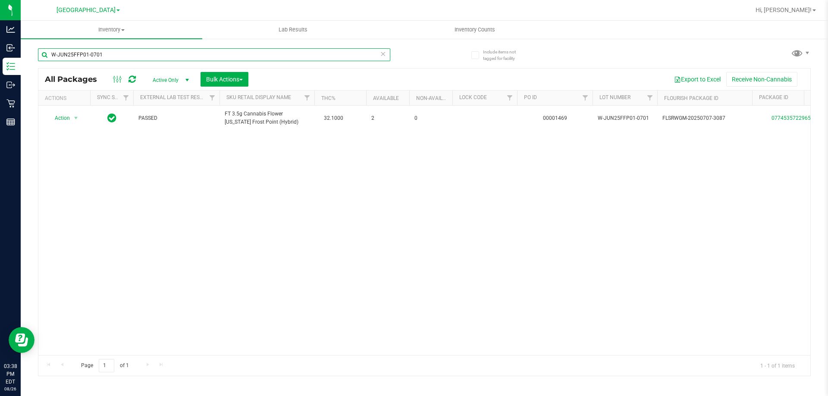
click at [107, 57] on input "W-JUN25FFP01-0701" at bounding box center [214, 54] width 352 height 13
paste input "L25FFP03-0807"
click at [154, 60] on input "W-JUL25FFP03-0807" at bounding box center [214, 54] width 352 height 13
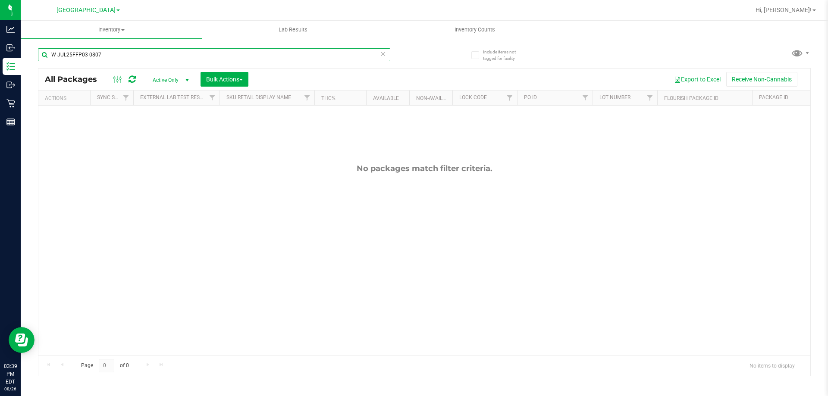
click at [154, 60] on input "W-JUL25FFP03-0807" at bounding box center [214, 54] width 352 height 13
paste input "N25PBS02-0616"
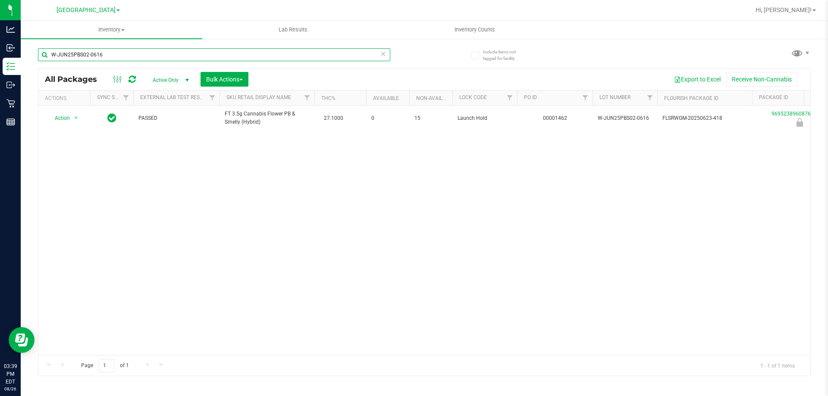
click at [111, 48] on input "W-JUN25PBS02-0616" at bounding box center [214, 54] width 352 height 13
click at [111, 50] on input "W-JUN25PBS02-0616" at bounding box center [214, 54] width 352 height 13
paste input "W-JUN25DDF02-0702"
click at [111, 50] on input "W-JUN25PBS02-W-JUN25DDF02-0702" at bounding box center [214, 54] width 352 height 13
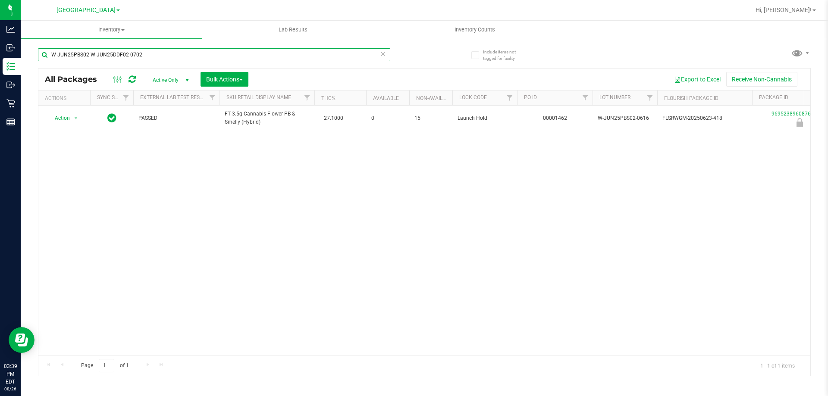
click at [111, 50] on input "W-JUN25PBS02-W-JUN25DDF02-0702" at bounding box center [214, 54] width 352 height 13
paste input "text"
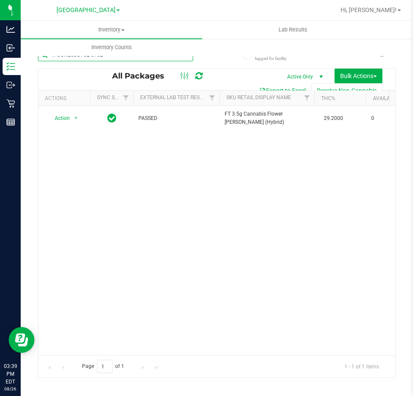
click at [128, 57] on input "W-JUN25DDF02-0702" at bounding box center [115, 54] width 155 height 13
paste input "AUG25GRZ01-0809"
click at [132, 59] on input "W-AUG25GRZ01-0809" at bounding box center [115, 54] width 155 height 13
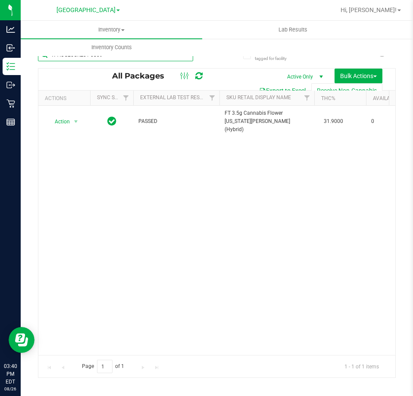
click at [132, 59] on input "W-AUG25GRZ01-0809" at bounding box center [115, 54] width 155 height 13
click at [130, 59] on input "W-AUG25GRZ01-0809" at bounding box center [115, 54] width 155 height 13
click at [127, 58] on input "W-AUG25GRZ01-0809" at bounding box center [115, 54] width 155 height 13
click at [117, 60] on input "W-AUG25GRZ01-0809" at bounding box center [115, 54] width 155 height 13
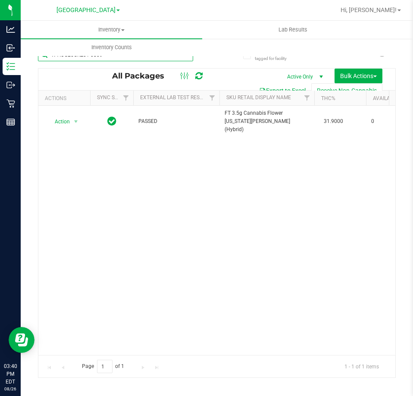
click at [117, 60] on input "W-AUG25GRZ01-0809" at bounding box center [115, 54] width 155 height 13
paste input "PR25FIC02-0514"
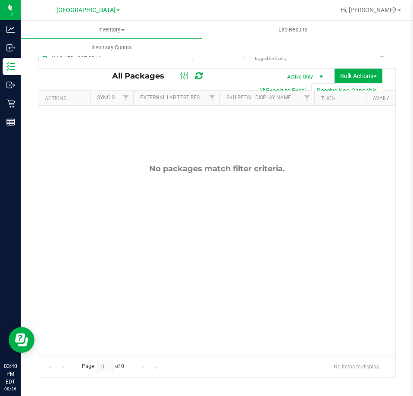
click at [110, 58] on input "W-APR25FIC02-0514" at bounding box center [115, 54] width 155 height 13
paste input "JUN25FFP01-0701"
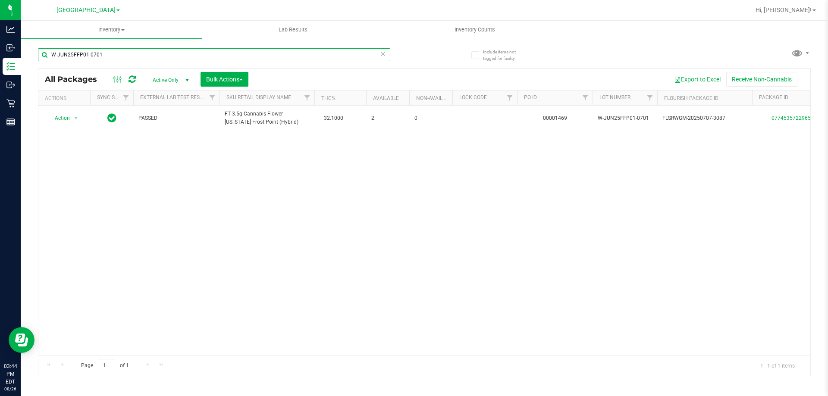
click at [127, 53] on input "W-JUN25FFP01-0701" at bounding box center [214, 54] width 352 height 13
type input "AGO"
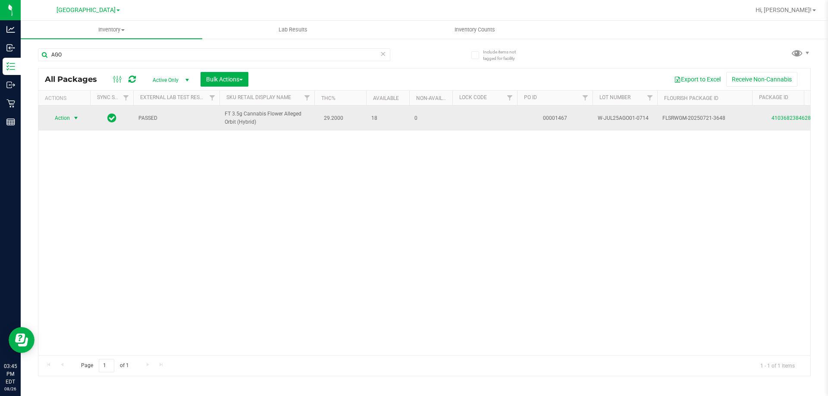
click at [73, 117] on span "select" at bounding box center [75, 118] width 7 height 7
click at [778, 119] on link "4103682384628888" at bounding box center [796, 118] width 48 height 6
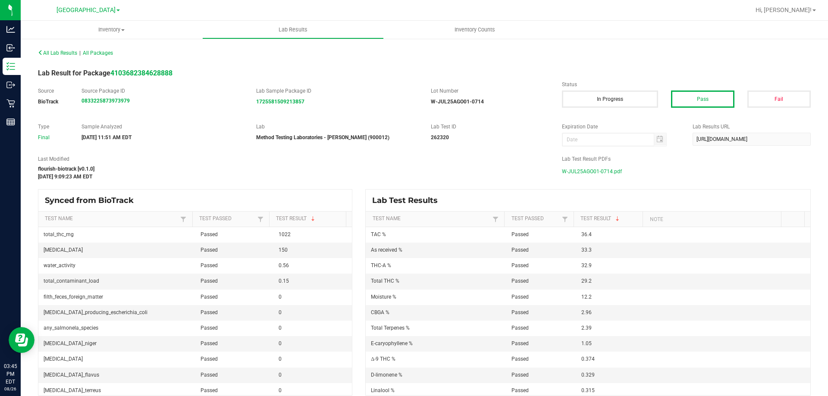
click at [611, 176] on span "W-JUL25AGO01-0714.pdf" at bounding box center [592, 171] width 60 height 13
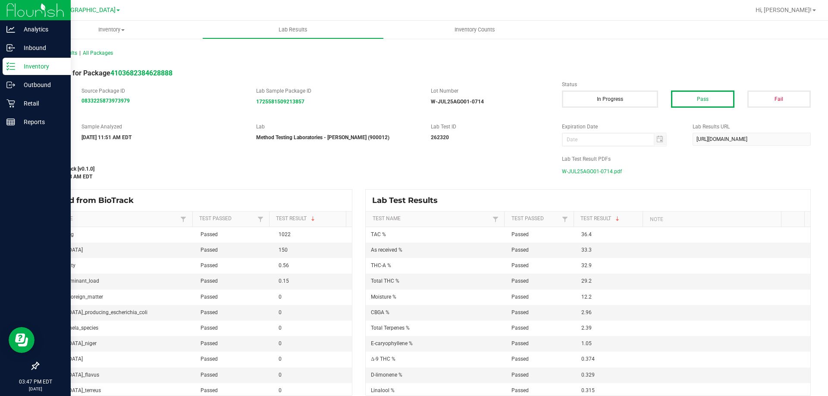
click at [0, 67] on link "Inventory" at bounding box center [35, 67] width 71 height 19
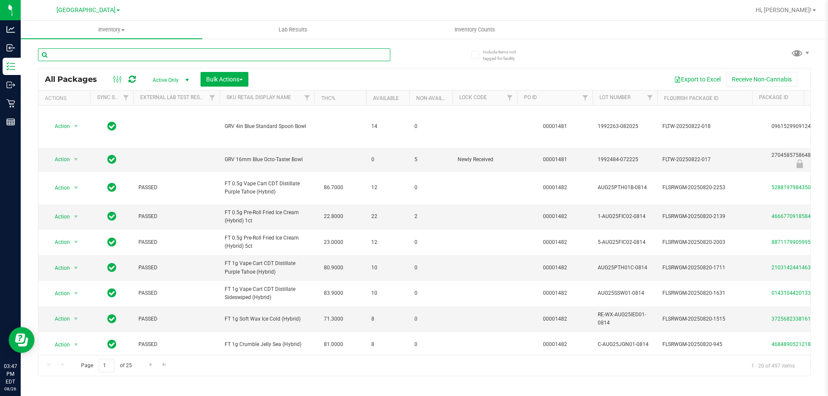
click at [121, 54] on input "text" at bounding box center [214, 54] width 352 height 13
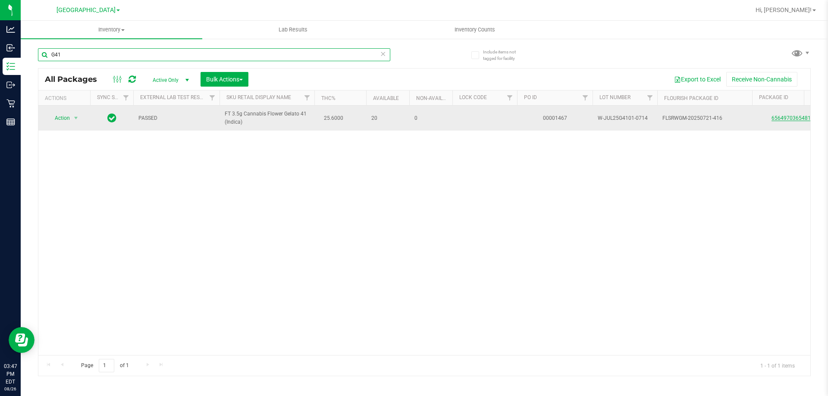
type input "G41"
click at [786, 119] on link "6564970365481761" at bounding box center [796, 118] width 48 height 6
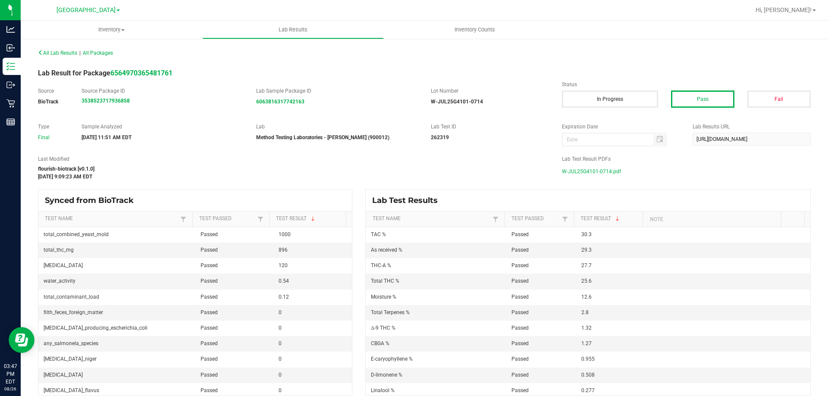
click at [592, 172] on span "W-JUL25G4101-0714.pdf" at bounding box center [591, 171] width 59 height 13
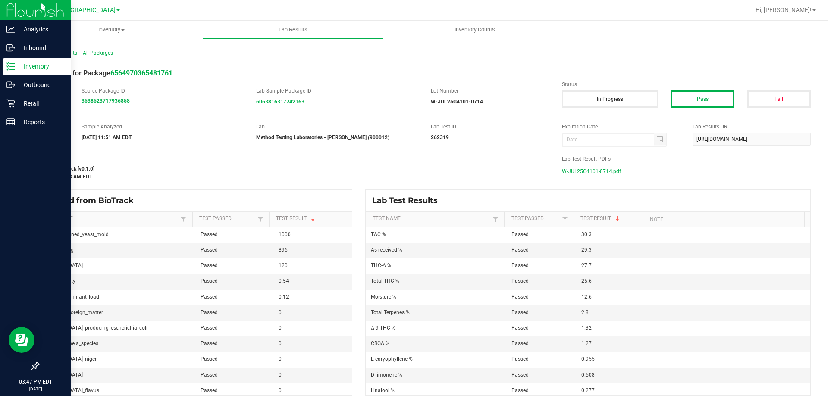
click at [13, 62] on div "Inventory" at bounding box center [37, 66] width 68 height 17
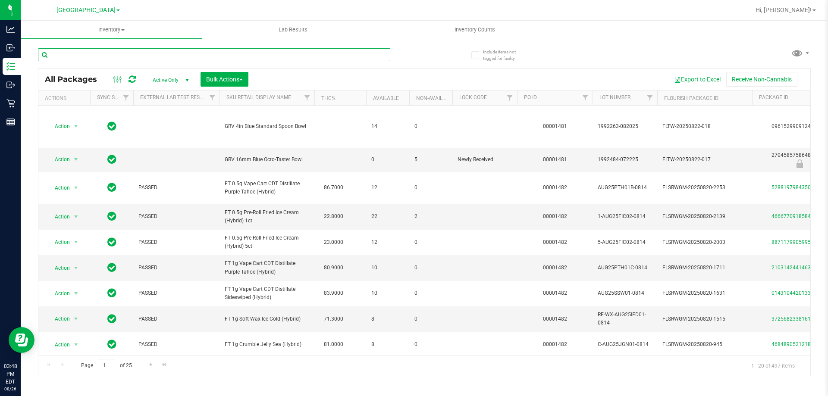
click at [254, 60] on input "text" at bounding box center [214, 54] width 352 height 13
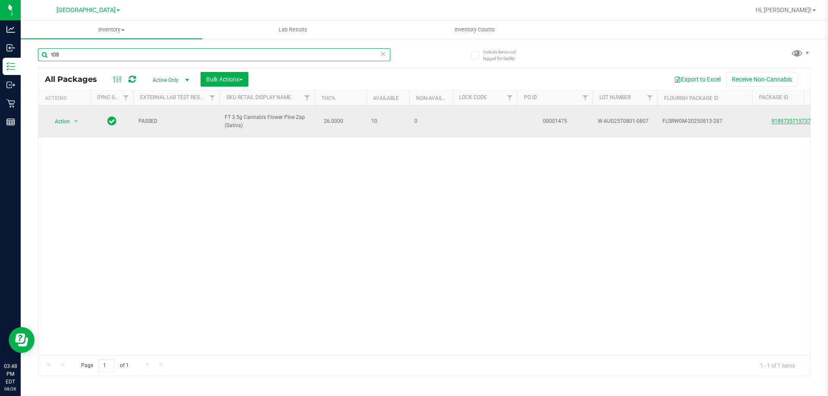
type input "t08"
click at [784, 118] on link "9189735715737471" at bounding box center [796, 121] width 48 height 6
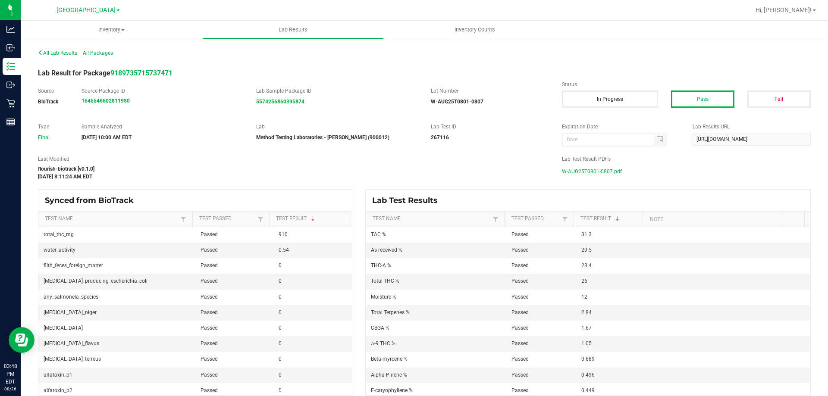
click at [578, 168] on span "W-AUG25T0801-0807.pdf" at bounding box center [592, 171] width 60 height 13
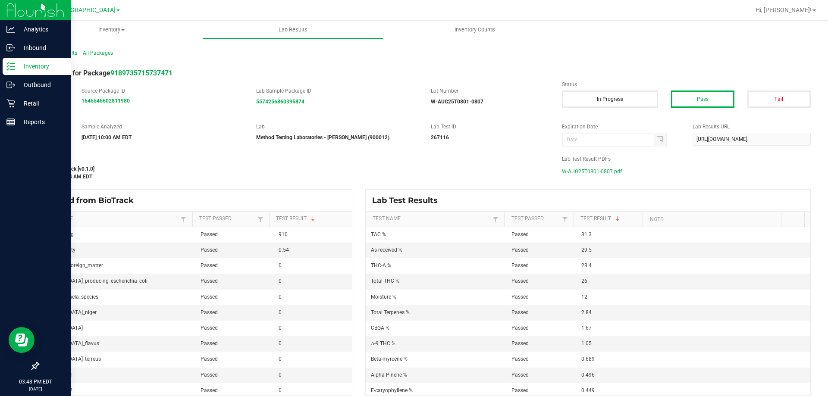
click at [9, 66] on icon at bounding box center [10, 66] width 9 height 9
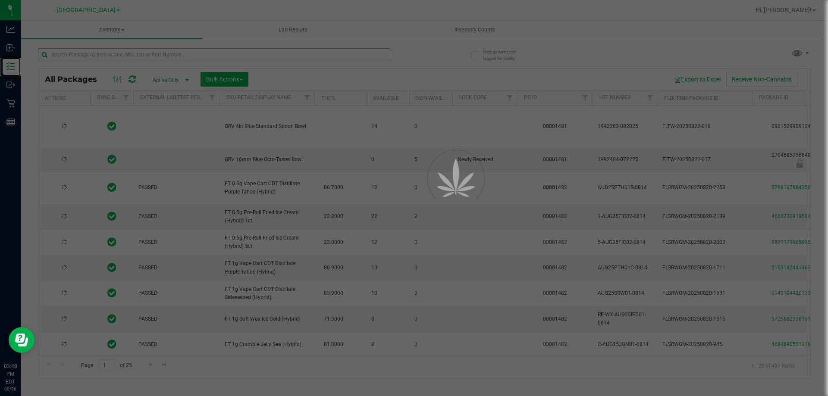
type input "[DATE]"
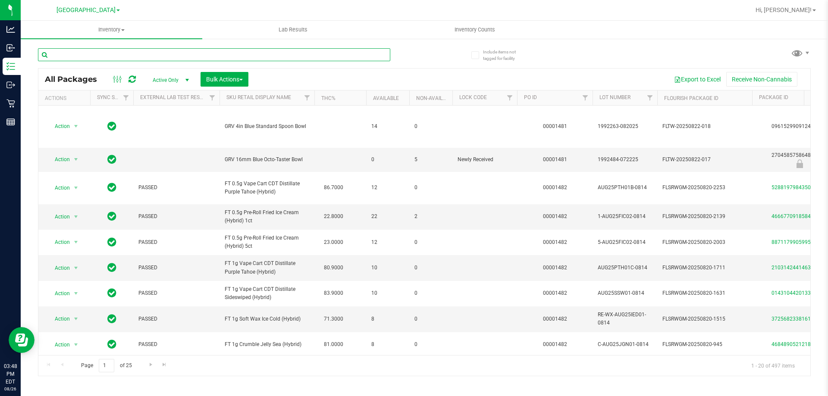
click at [169, 50] on input "text" at bounding box center [214, 54] width 352 height 13
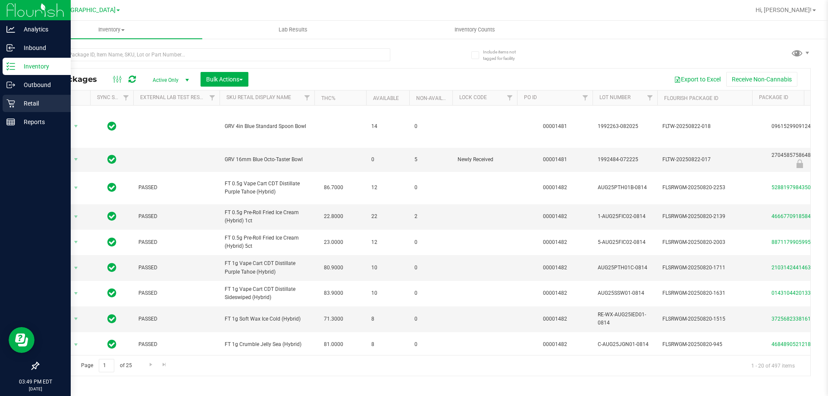
click at [27, 100] on p "Retail" at bounding box center [41, 103] width 52 height 10
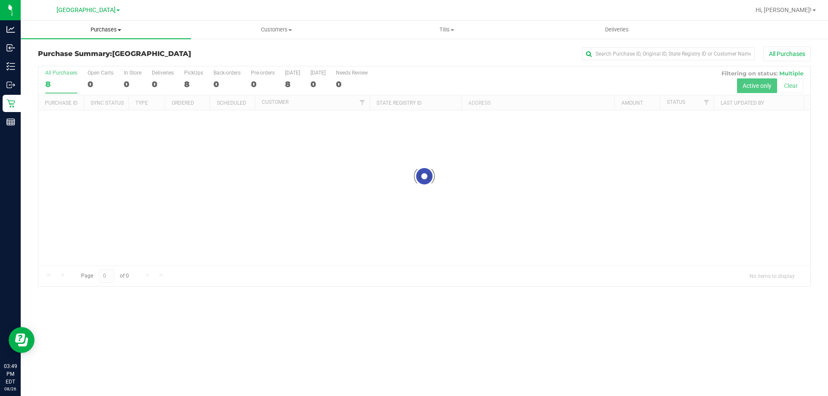
click at [116, 30] on span "Purchases" at bounding box center [106, 30] width 170 height 8
click at [66, 60] on span "Fulfillment" at bounding box center [47, 62] width 53 height 7
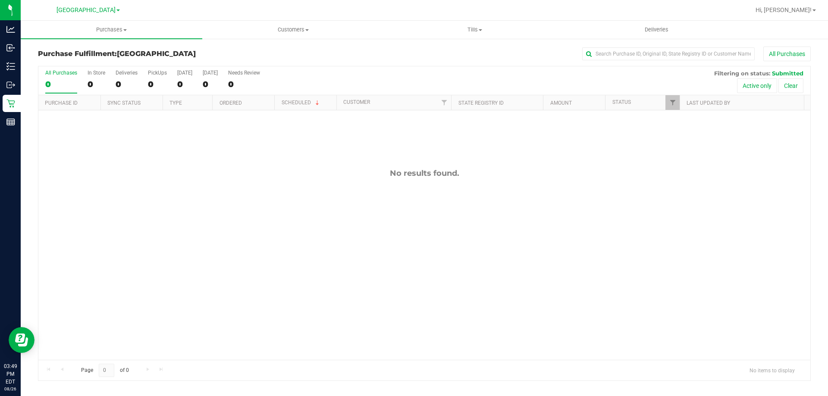
click at [201, 131] on div "No results found." at bounding box center [424, 264] width 772 height 308
click at [43, 264] on div "No results found." at bounding box center [424, 264] width 772 height 308
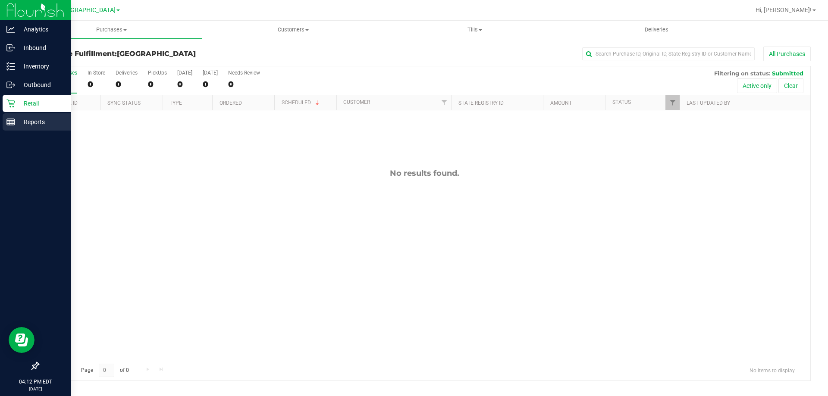
click at [13, 118] on icon at bounding box center [10, 122] width 9 height 9
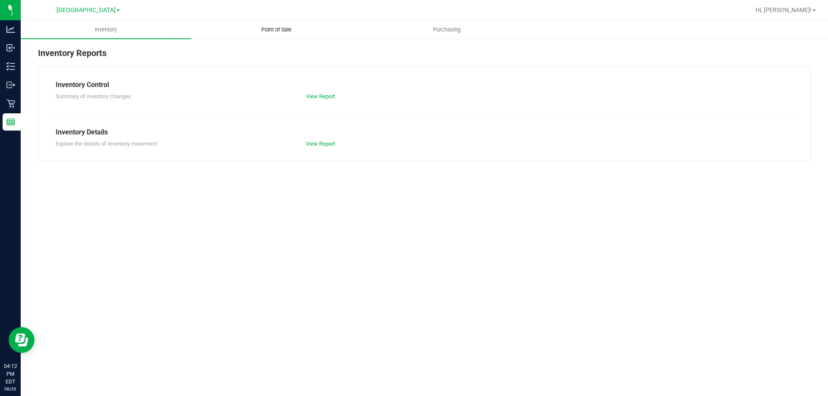
click at [280, 31] on span "Point of Sale" at bounding box center [276, 30] width 53 height 8
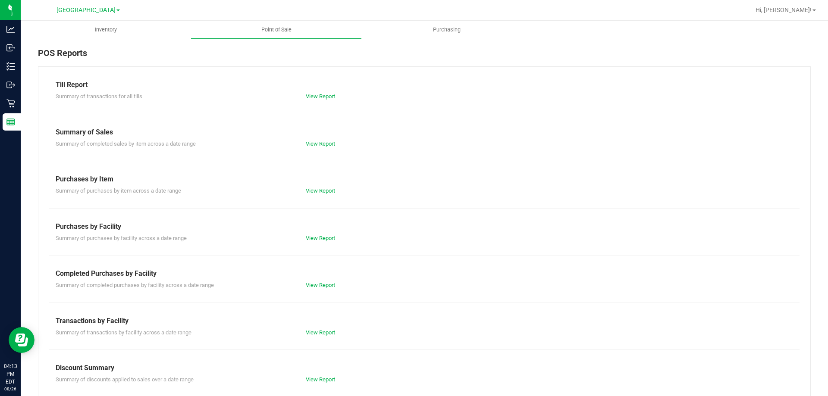
click at [309, 335] on link "View Report" at bounding box center [320, 333] width 29 height 6
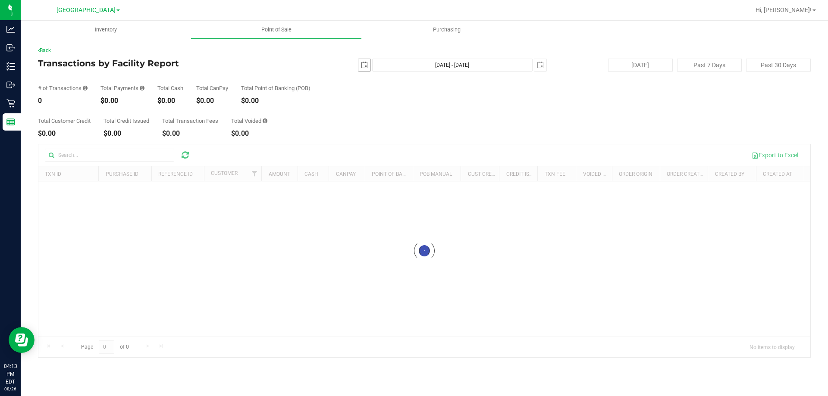
click at [361, 67] on span "select" at bounding box center [364, 65] width 7 height 7
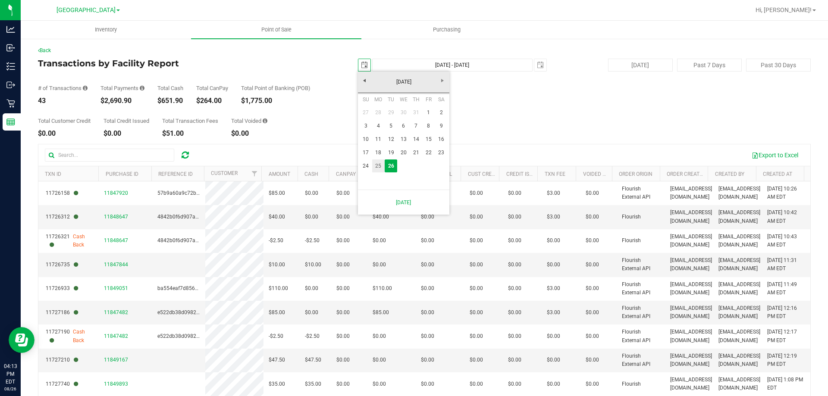
click at [376, 164] on link "25" at bounding box center [378, 166] width 13 height 13
type input "[DATE]"
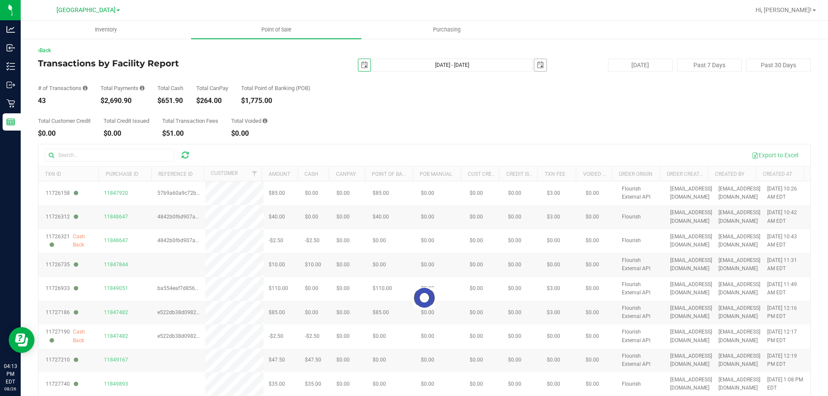
click at [537, 65] on span "select" at bounding box center [540, 65] width 7 height 7
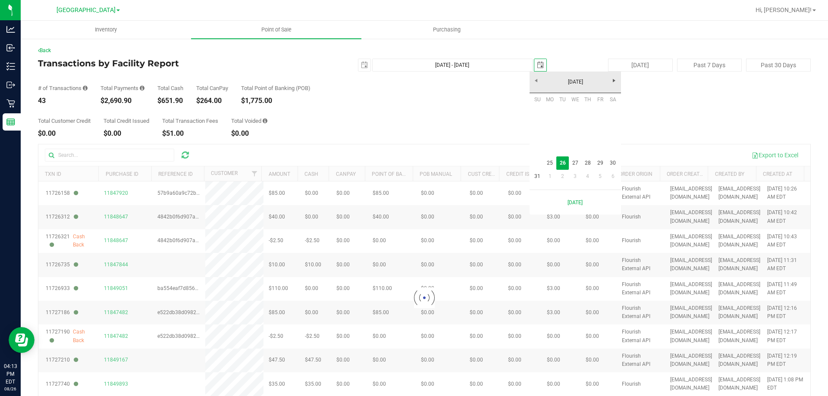
scroll to position [0, 22]
click at [548, 161] on link "25" at bounding box center [550, 163] width 13 height 13
type input "[DATE] - [DATE]"
type input "[DATE]"
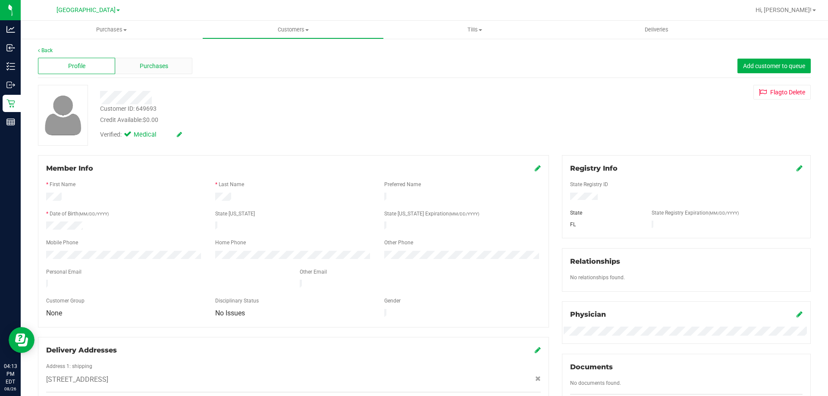
click at [157, 68] on span "Purchases" at bounding box center [154, 66] width 28 height 9
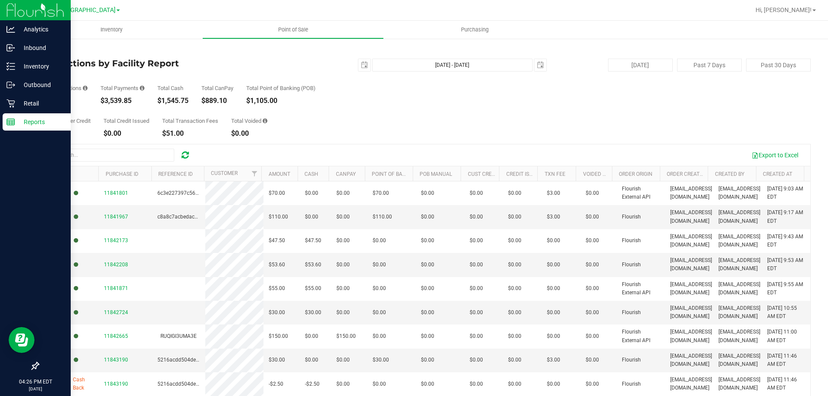
click at [18, 123] on p "Reports" at bounding box center [41, 122] width 52 height 10
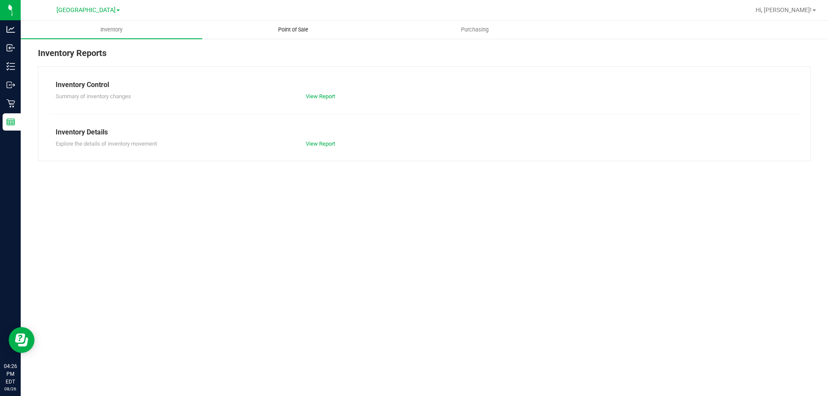
click at [267, 36] on uib-tab-heading "Point of Sale" at bounding box center [293, 29] width 181 height 17
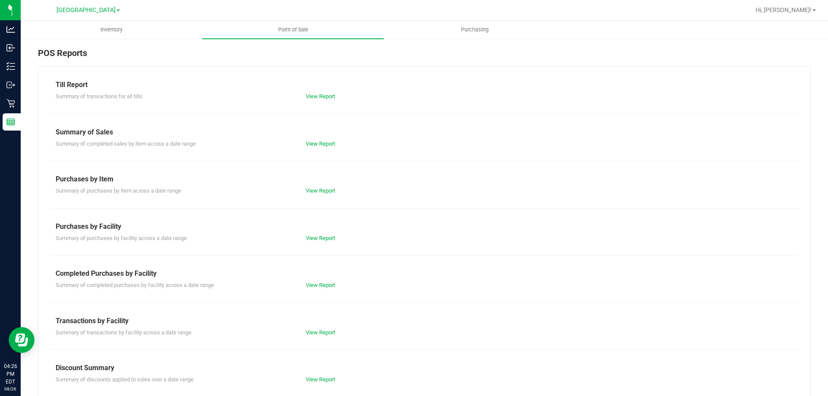
click at [308, 291] on div "Till Report Summary of transactions for all tills View Report Summary of Sales …" at bounding box center [424, 255] width 773 height 378
click at [309, 288] on link "View Report" at bounding box center [320, 285] width 29 height 6
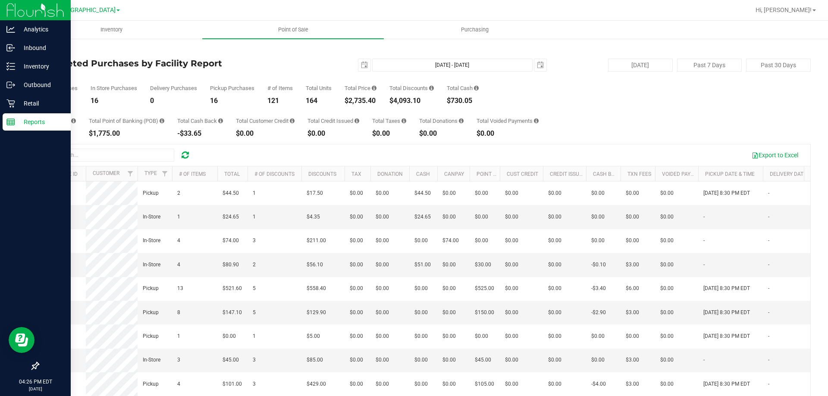
click at [22, 121] on p "Reports" at bounding box center [41, 122] width 52 height 10
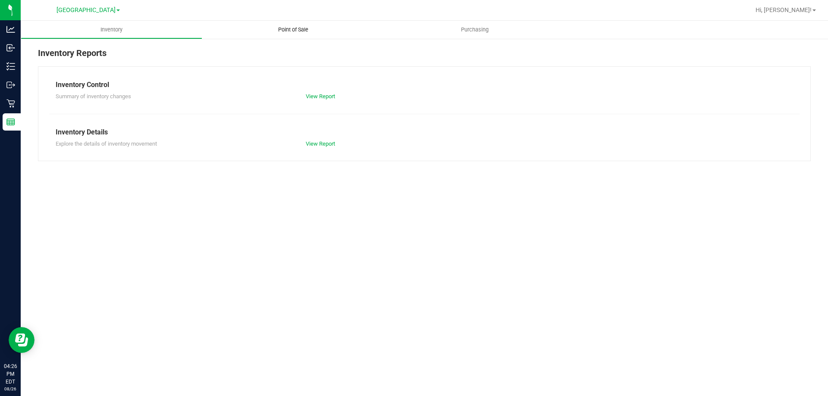
click at [238, 37] on uib-tab-heading "Point of Sale" at bounding box center [293, 30] width 182 height 18
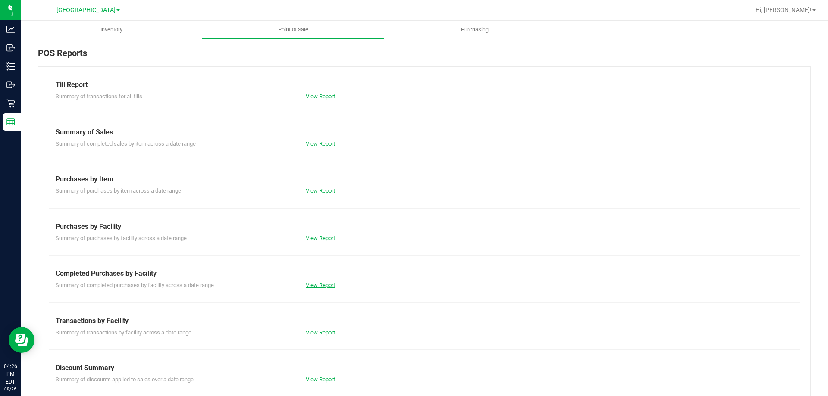
click at [311, 285] on link "View Report" at bounding box center [320, 285] width 29 height 6
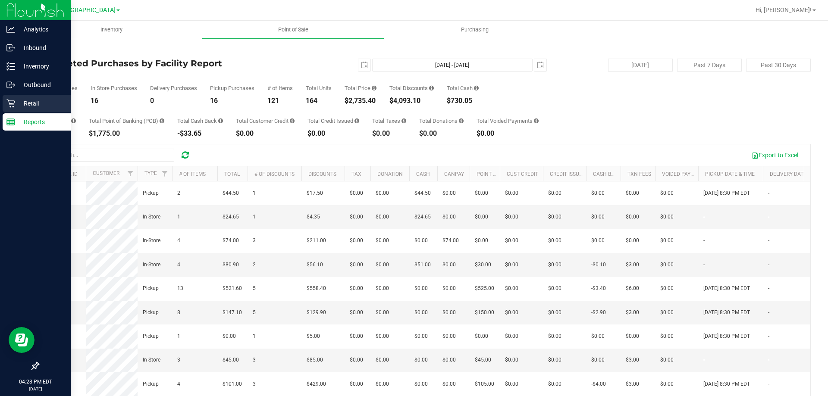
click at [18, 111] on div "Retail" at bounding box center [37, 103] width 68 height 17
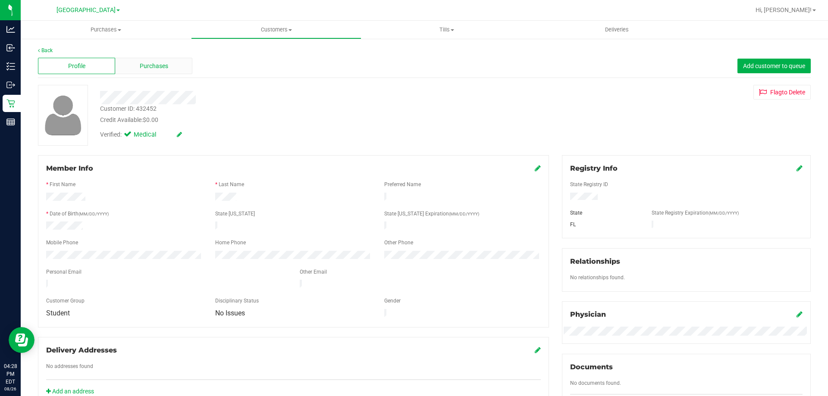
click at [151, 59] on div "Purchases" at bounding box center [153, 66] width 77 height 16
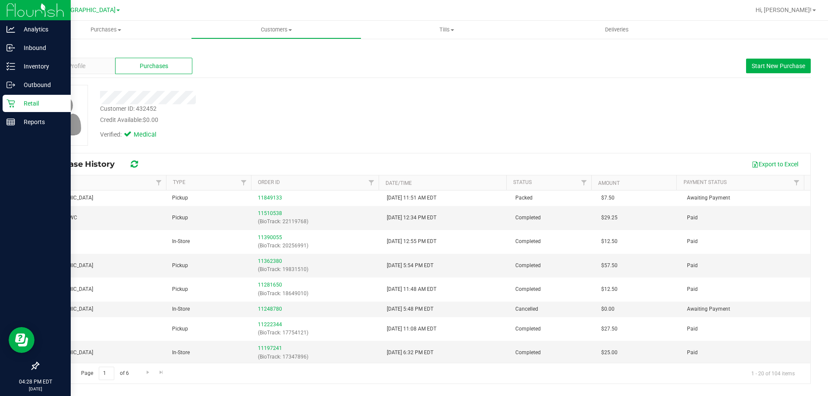
click at [19, 105] on p "Retail" at bounding box center [41, 103] width 52 height 10
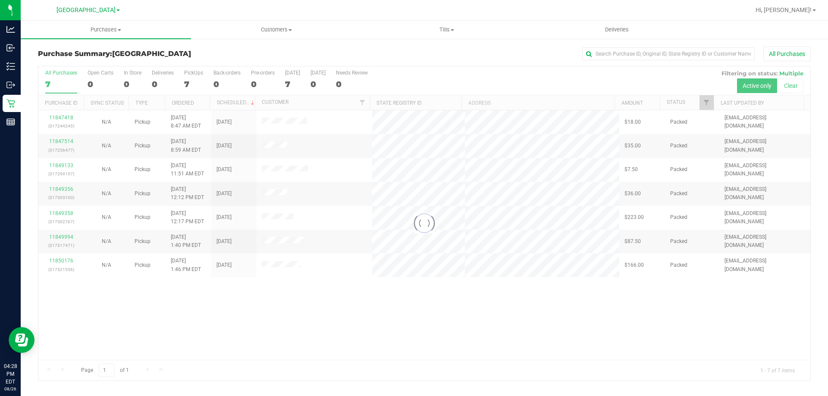
click at [276, 191] on div at bounding box center [424, 223] width 772 height 314
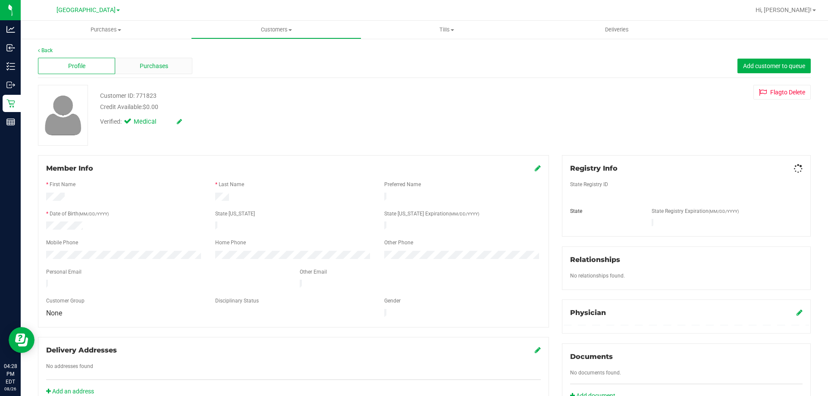
click at [166, 72] on div "Purchases" at bounding box center [153, 66] width 77 height 16
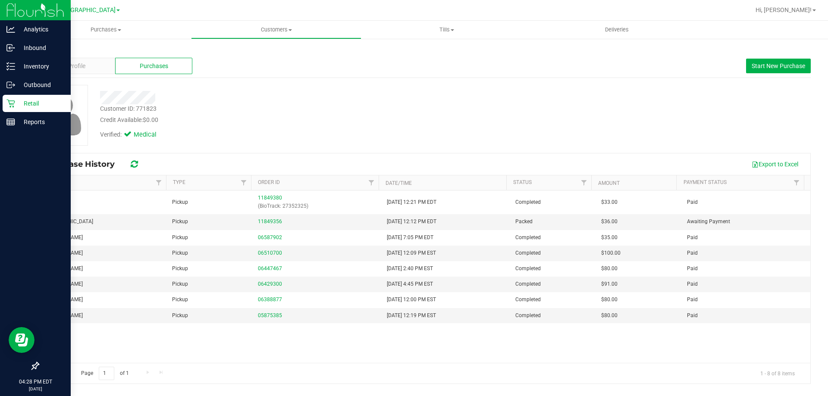
click at [9, 98] on div "Retail" at bounding box center [37, 103] width 68 height 17
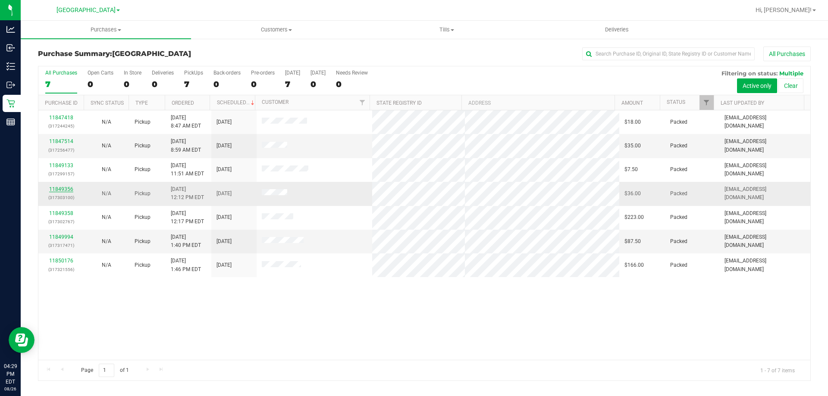
click at [66, 190] on link "11849356" at bounding box center [61, 189] width 24 height 6
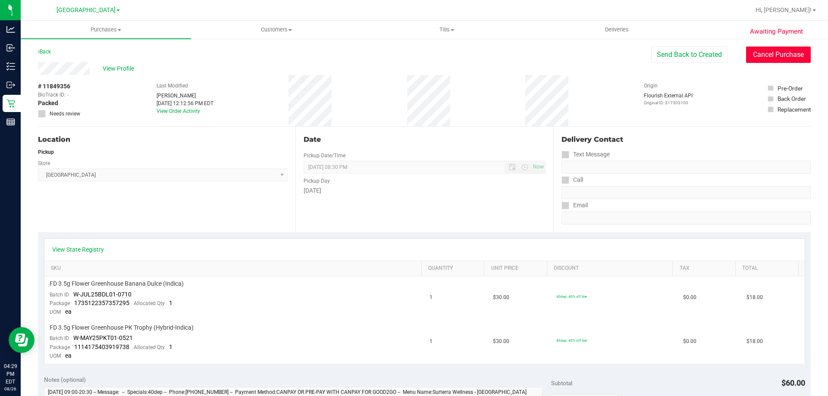
click at [777, 61] on button "Cancel Purchase" at bounding box center [778, 55] width 65 height 16
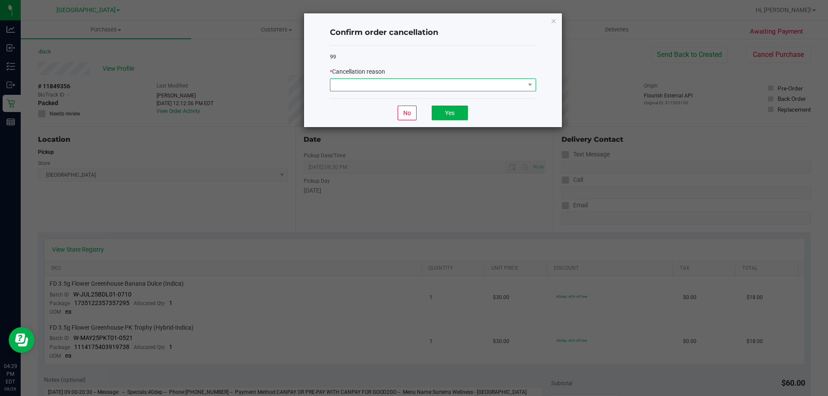
click at [339, 87] on span at bounding box center [427, 85] width 195 height 12
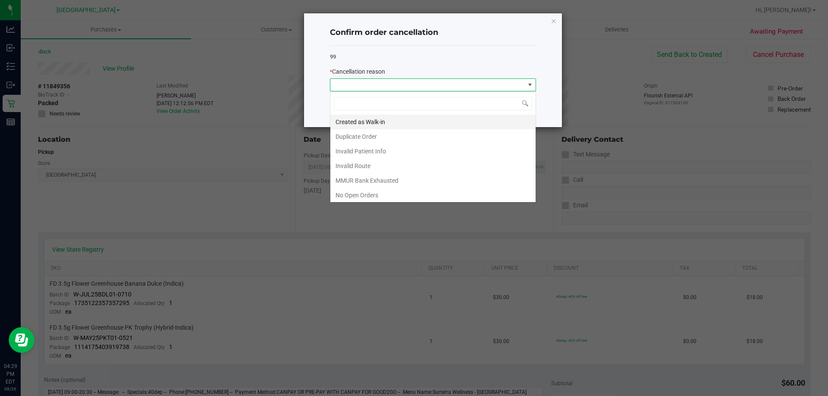
scroll to position [13, 206]
click at [373, 135] on li "Duplicate Order" at bounding box center [432, 136] width 205 height 15
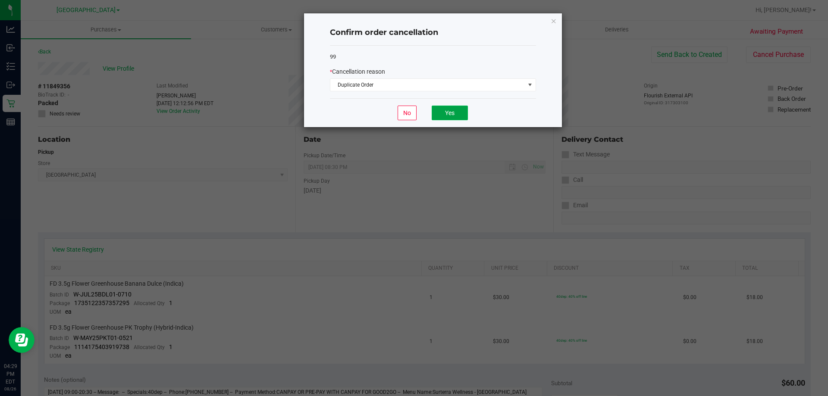
click at [457, 108] on button "Yes" at bounding box center [450, 113] width 36 height 15
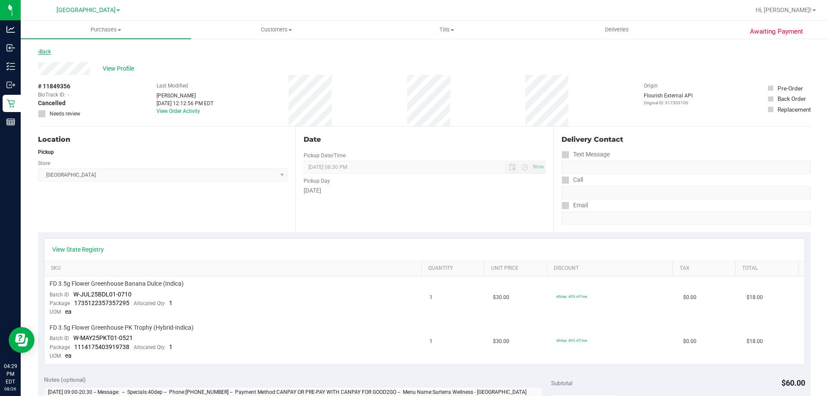
click at [42, 52] on link "Back" at bounding box center [44, 52] width 13 height 6
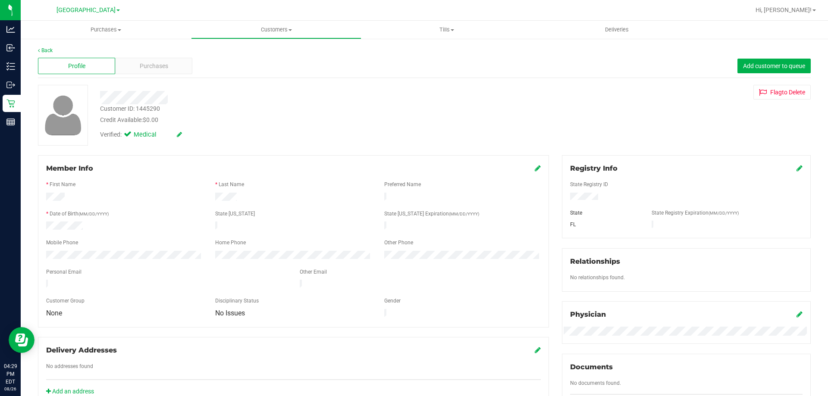
click at [157, 78] on div "Profile Purchases Add customer to queue" at bounding box center [424, 66] width 773 height 24
click at [155, 69] on span "Purchases" at bounding box center [154, 66] width 28 height 9
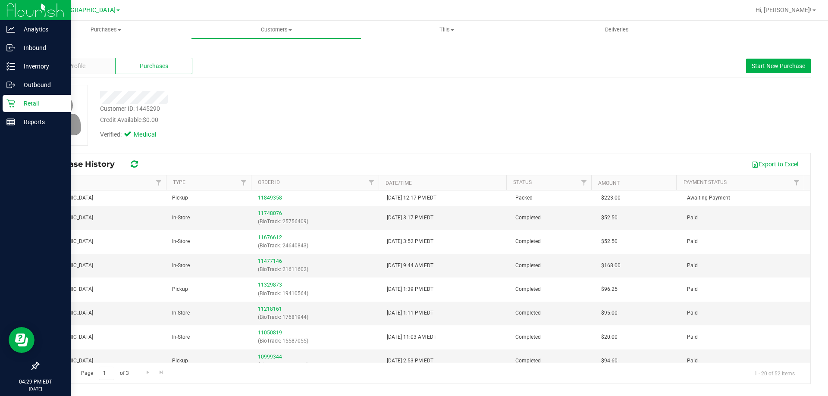
click at [11, 106] on icon at bounding box center [10, 103] width 9 height 9
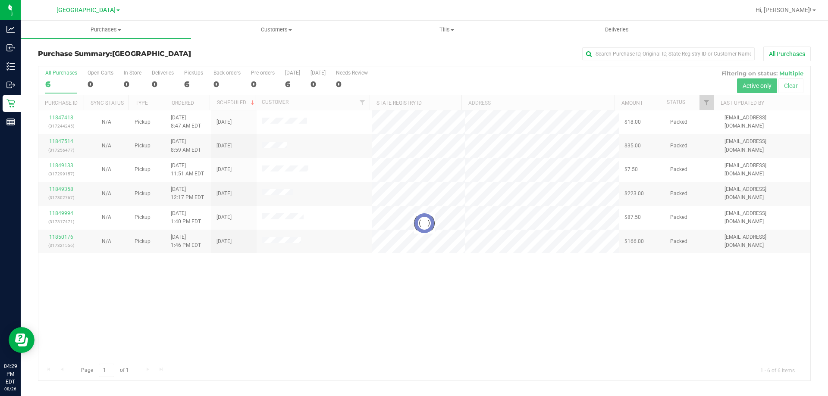
click at [279, 170] on div at bounding box center [424, 223] width 772 height 314
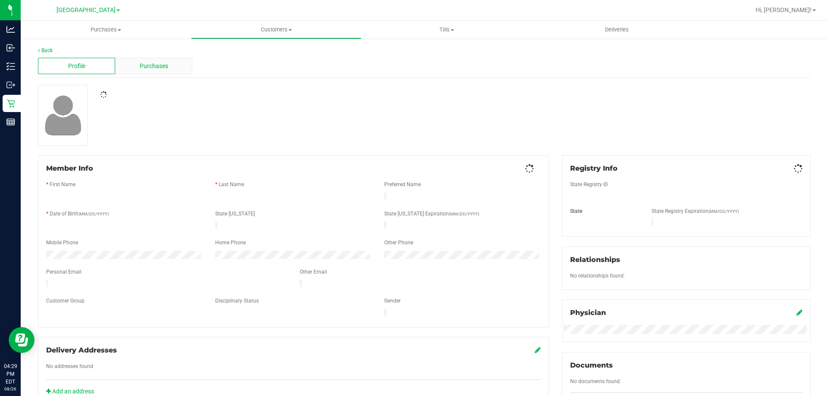
click at [144, 68] on span "Purchases" at bounding box center [154, 66] width 28 height 9
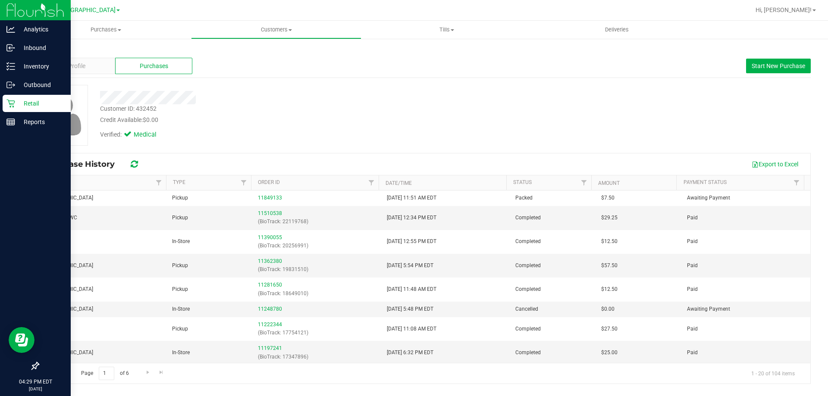
click at [15, 105] on p "Retail" at bounding box center [41, 103] width 52 height 10
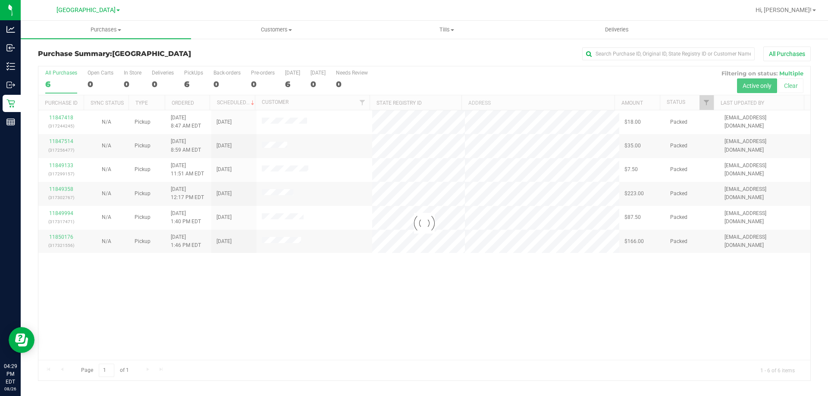
click at [285, 218] on div at bounding box center [424, 223] width 772 height 314
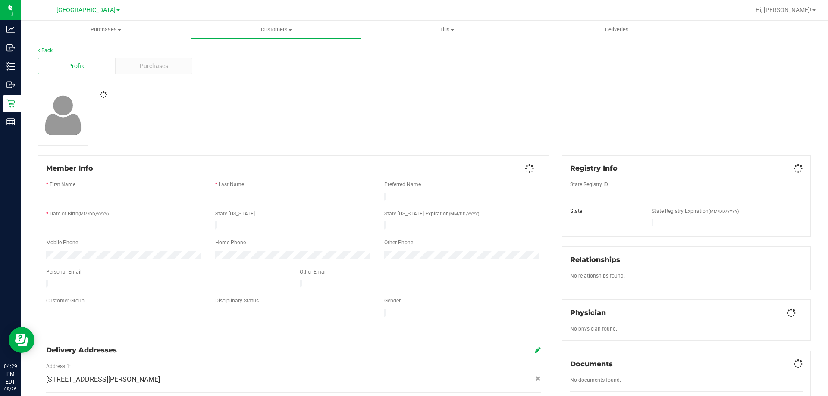
click at [138, 52] on div "Back" at bounding box center [424, 51] width 773 height 8
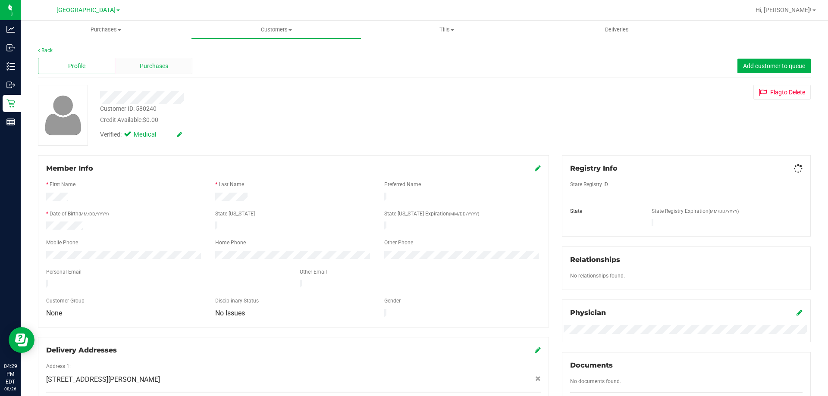
click at [138, 58] on div "Purchases" at bounding box center [153, 66] width 77 height 16
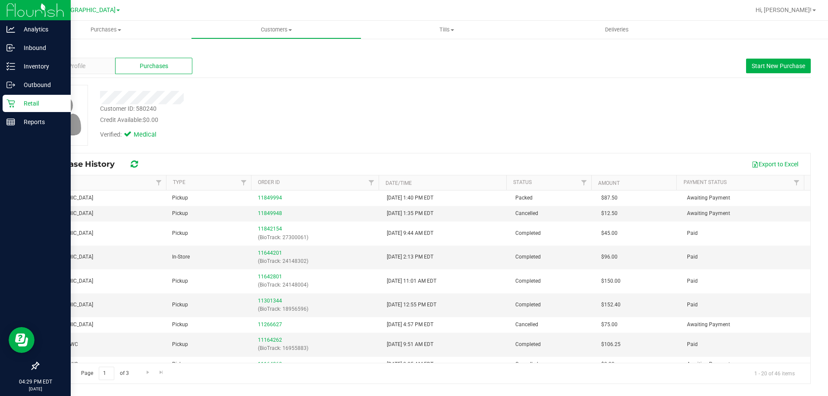
click at [11, 102] on icon at bounding box center [10, 103] width 9 height 9
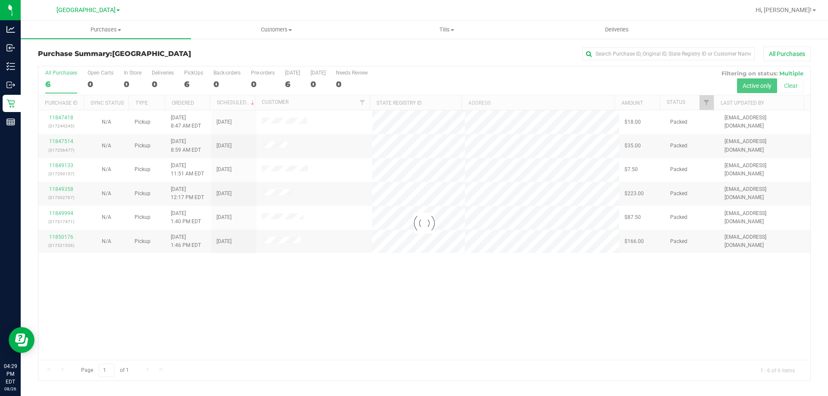
click at [287, 242] on div at bounding box center [424, 223] width 772 height 314
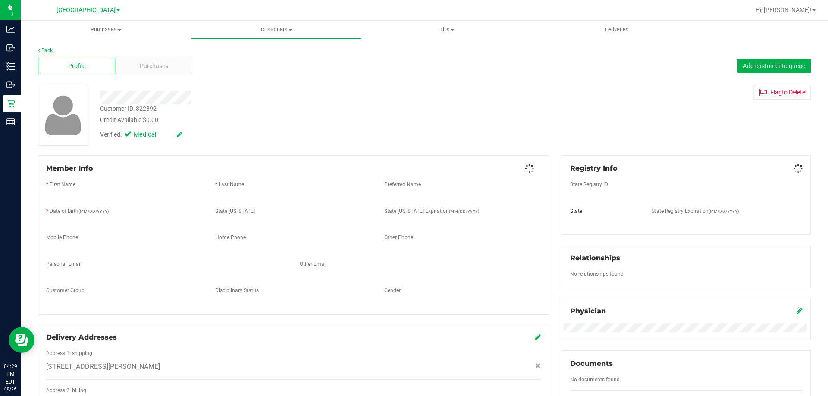
click at [146, 62] on span "Purchases" at bounding box center [154, 66] width 28 height 9
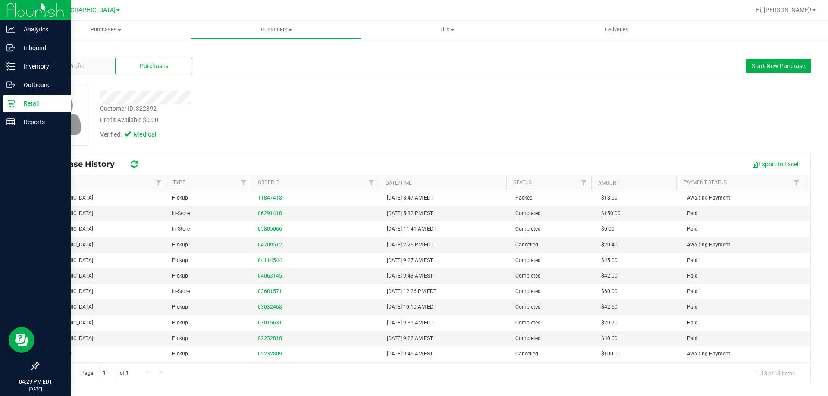
drag, startPoint x: 12, startPoint y: 98, endPoint x: 25, endPoint y: 88, distance: 16.4
click at [13, 98] on div "Retail" at bounding box center [37, 103] width 68 height 17
